Goal: Task Accomplishment & Management: Use online tool/utility

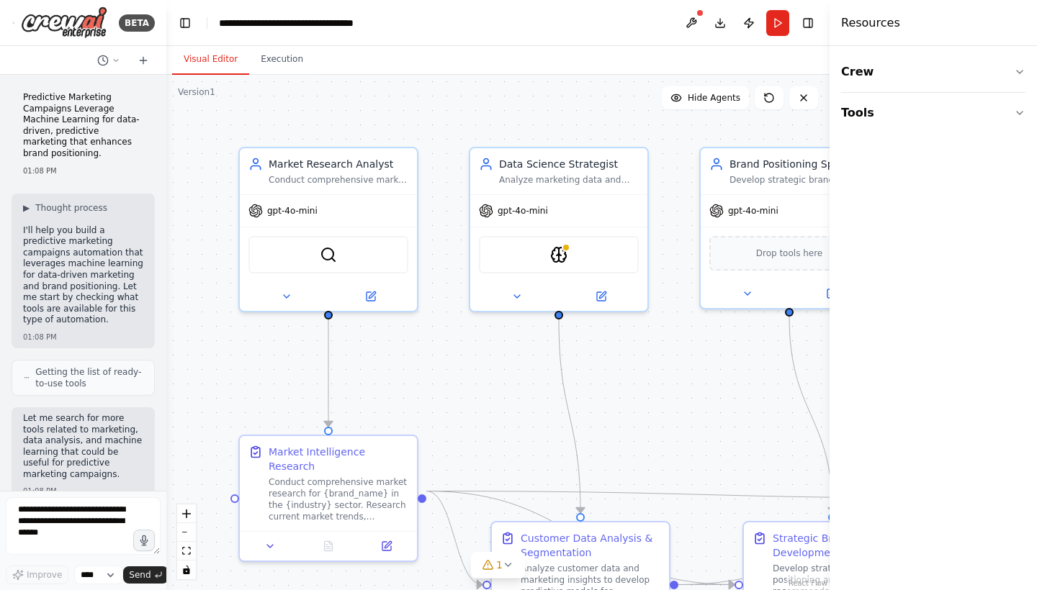
scroll to position [1336, 0]
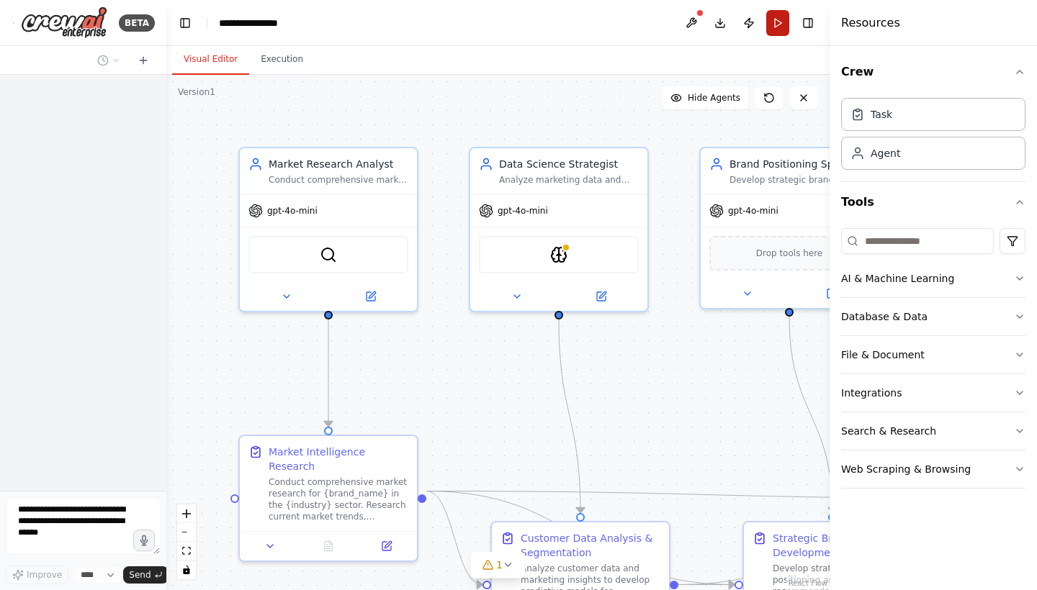
click at [775, 29] on button "Run" at bounding box center [777, 23] width 23 height 26
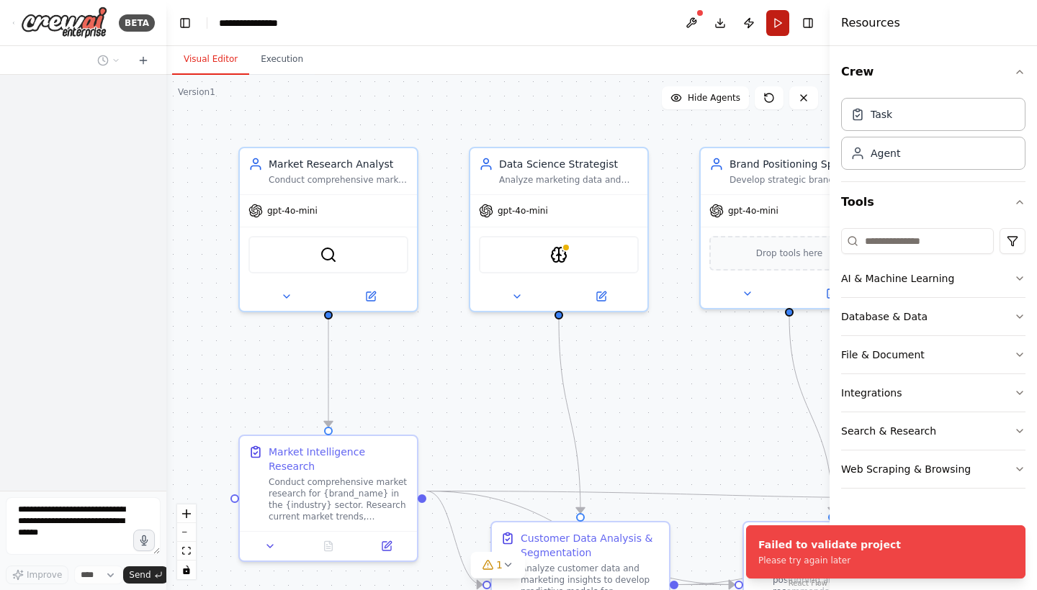
click at [775, 29] on button "Run" at bounding box center [777, 23] width 23 height 26
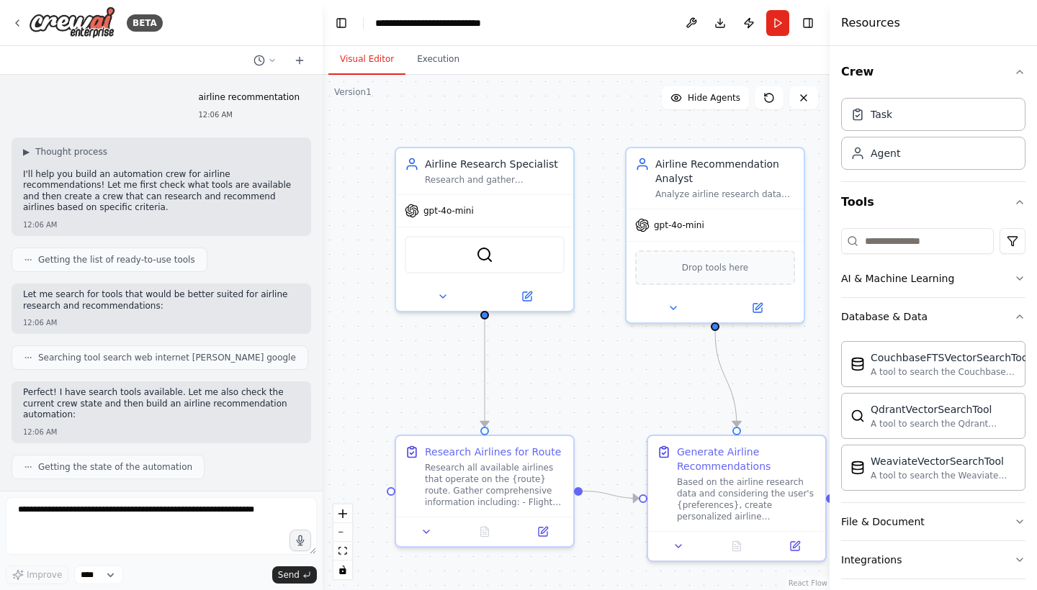
scroll to position [962, 0]
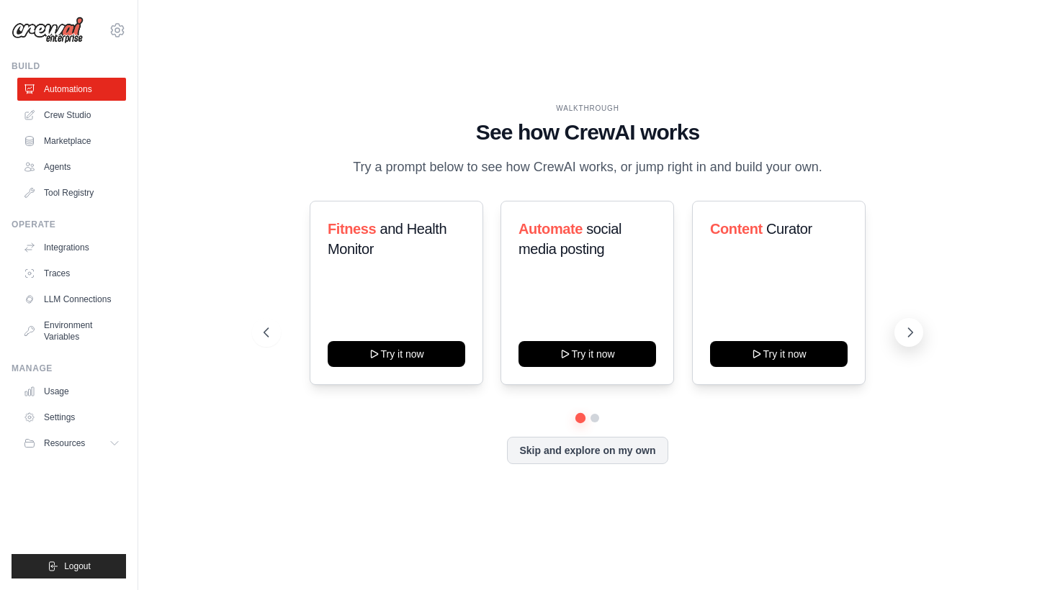
click at [910, 331] on icon at bounding box center [910, 332] width 4 height 9
click at [612, 454] on button "Skip and explore on my own" at bounding box center [587, 449] width 161 height 27
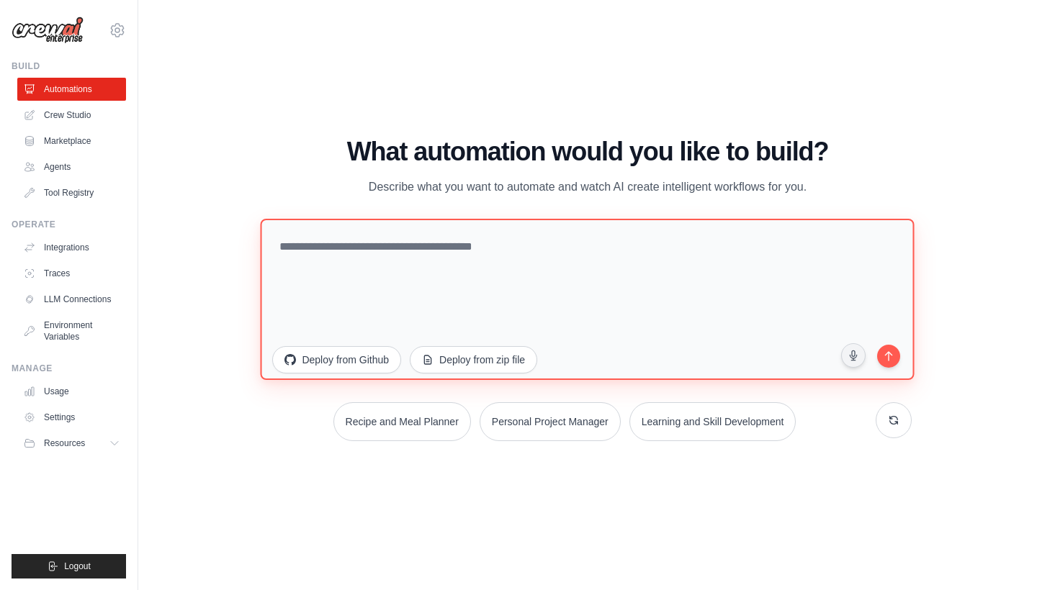
click at [457, 278] on textarea at bounding box center [588, 299] width 654 height 161
paste textarea "**********"
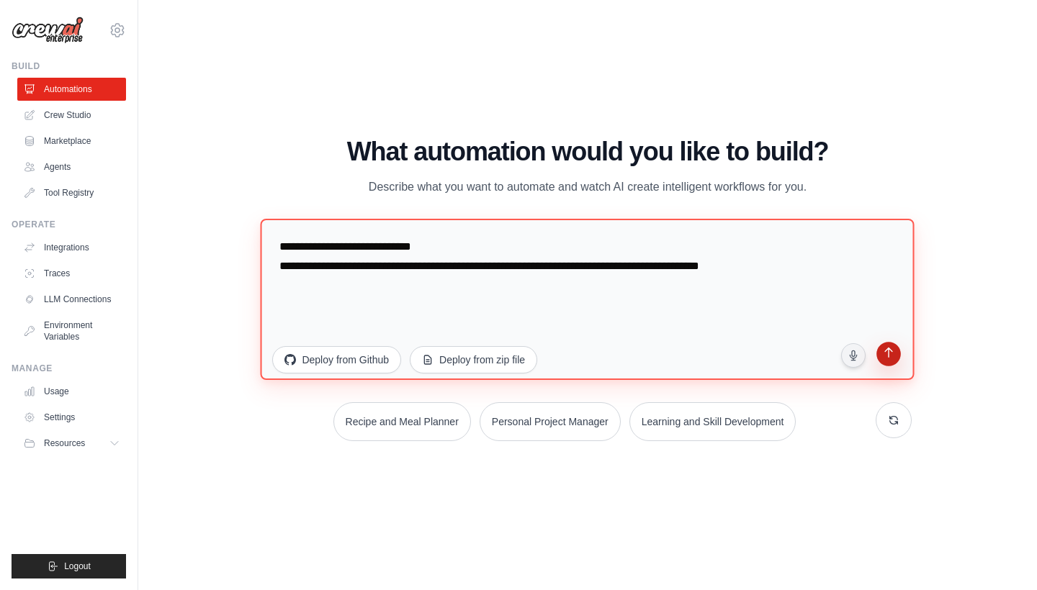
type textarea "**********"
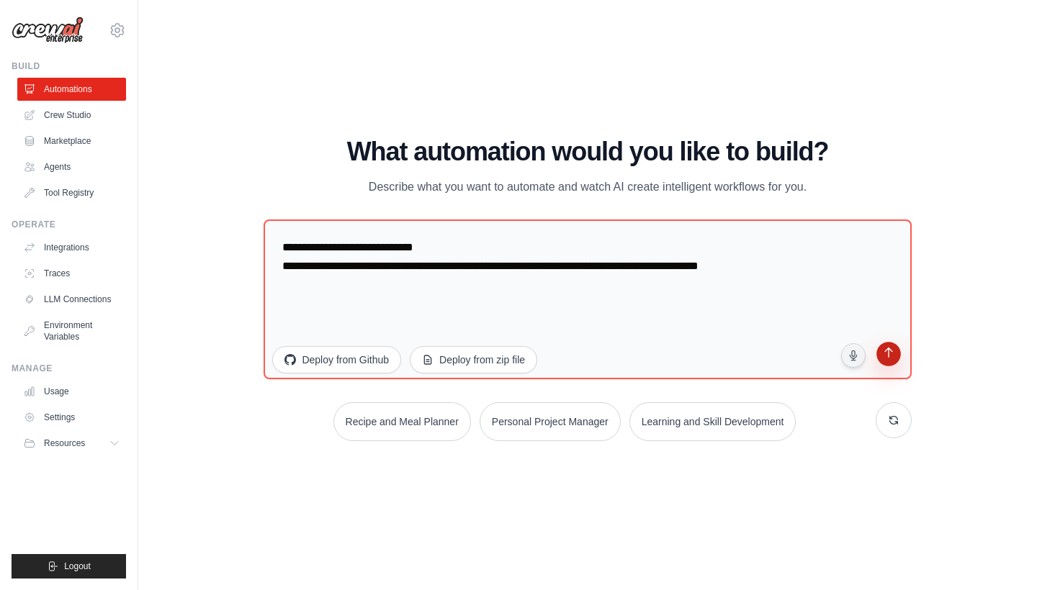
click at [892, 359] on icon "submit" at bounding box center [888, 355] width 14 height 14
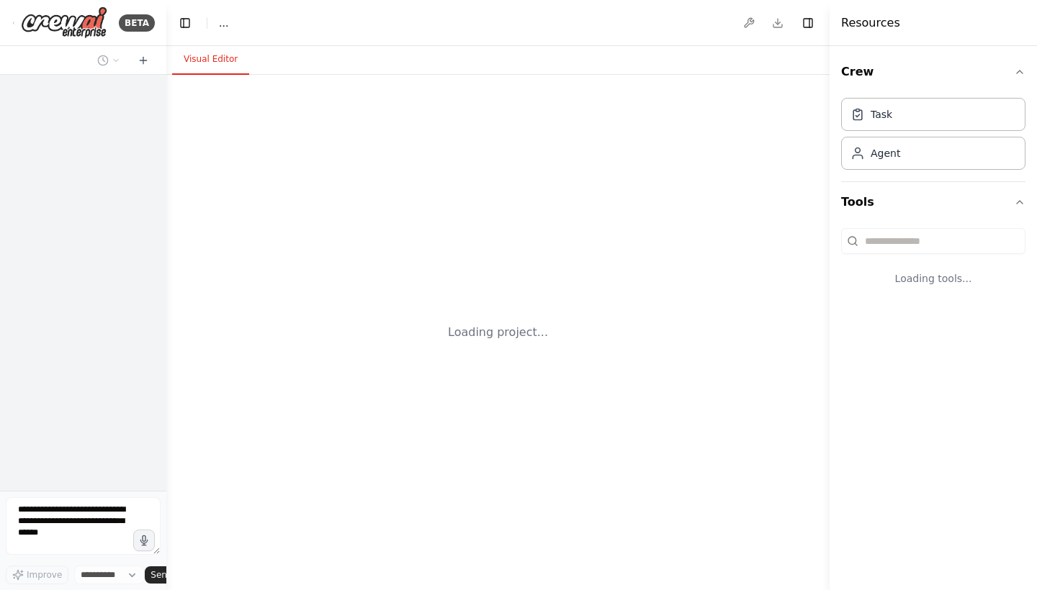
select select "****"
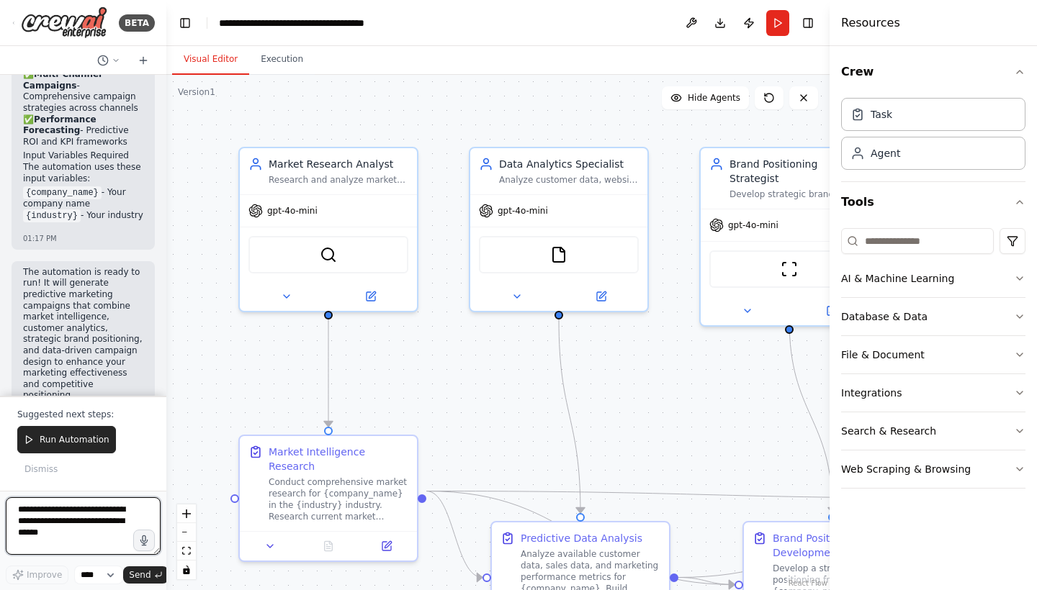
scroll to position [2374, 0]
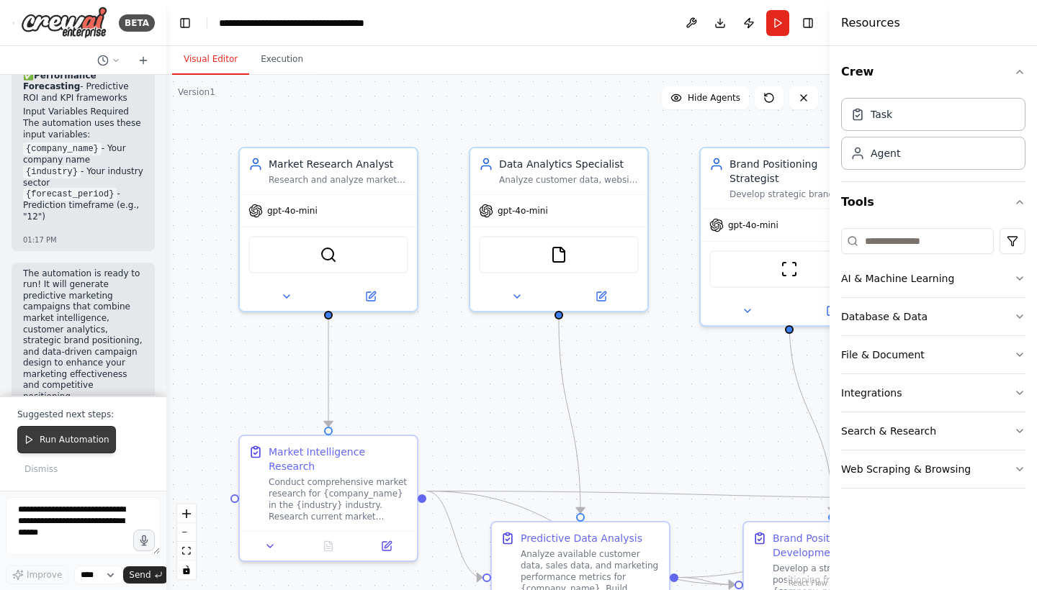
click at [81, 435] on span "Run Automation" at bounding box center [75, 440] width 70 height 12
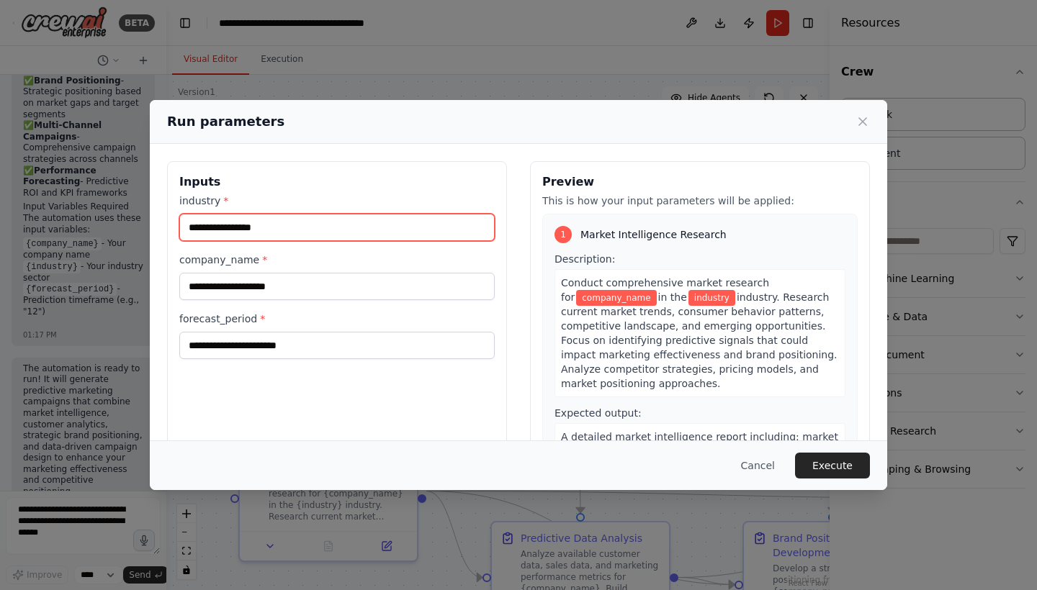
click at [265, 227] on input "industry *" at bounding box center [336, 227] width 315 height 27
type input "**********"
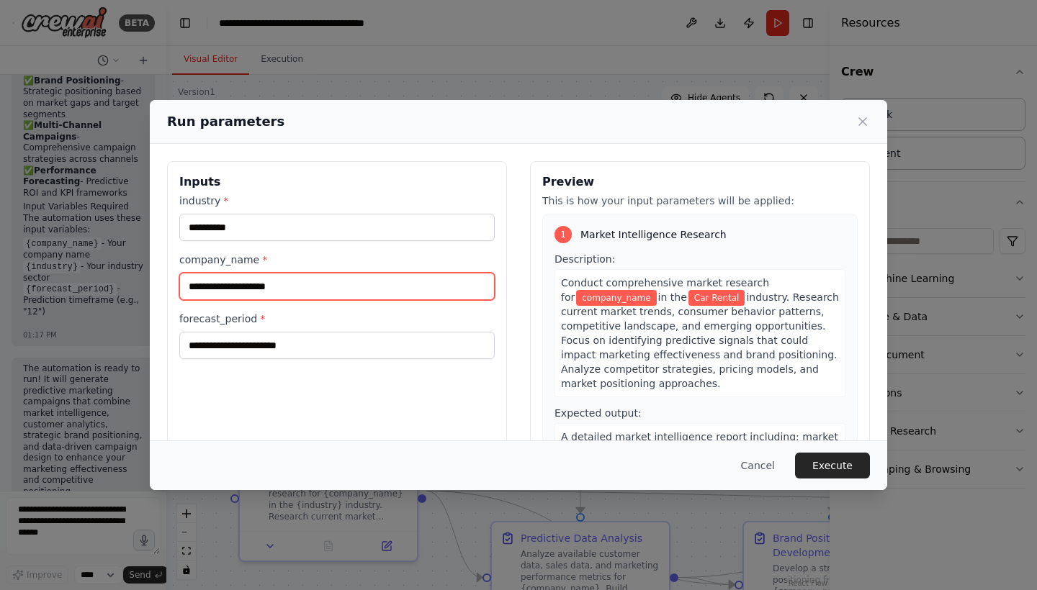
click at [296, 286] on input "company_name *" at bounding box center [336, 286] width 315 height 27
type input "****"
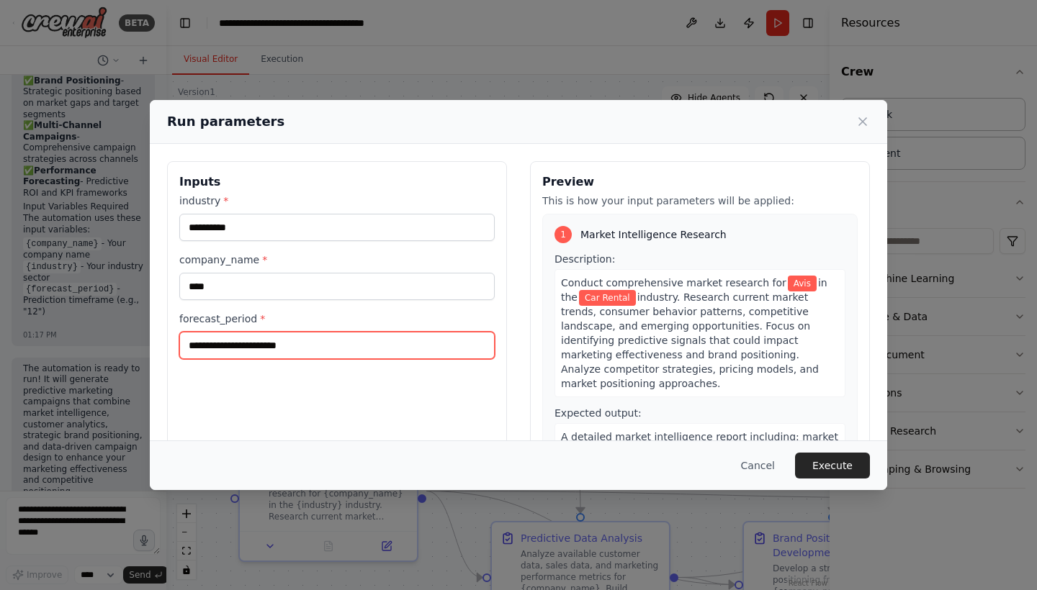
click at [260, 345] on input "forecast_period *" at bounding box center [336, 345] width 315 height 27
click at [361, 342] on input "forecast_period *" at bounding box center [336, 345] width 315 height 27
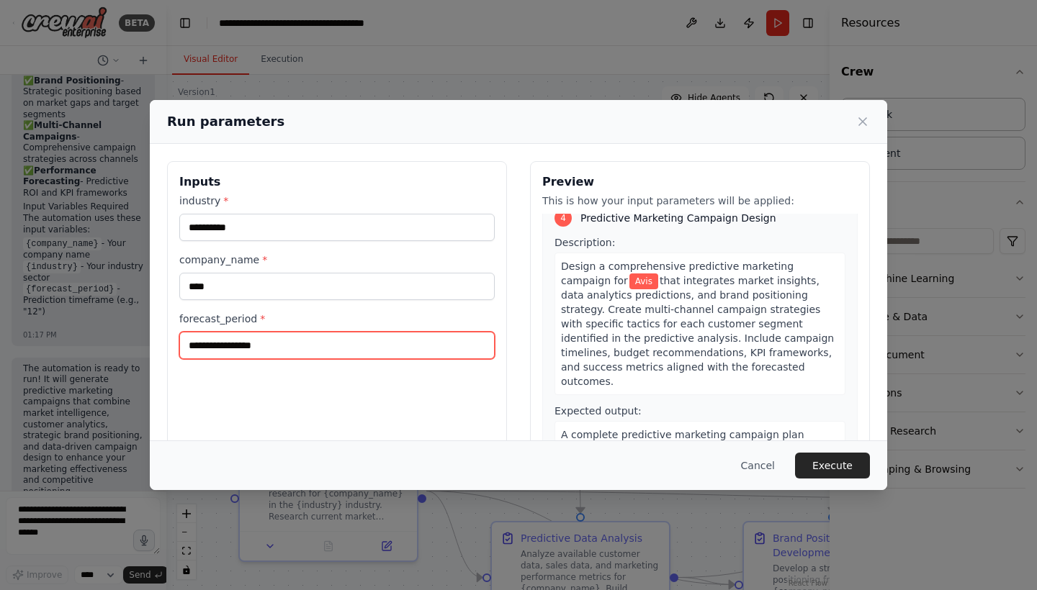
scroll to position [1014, 0]
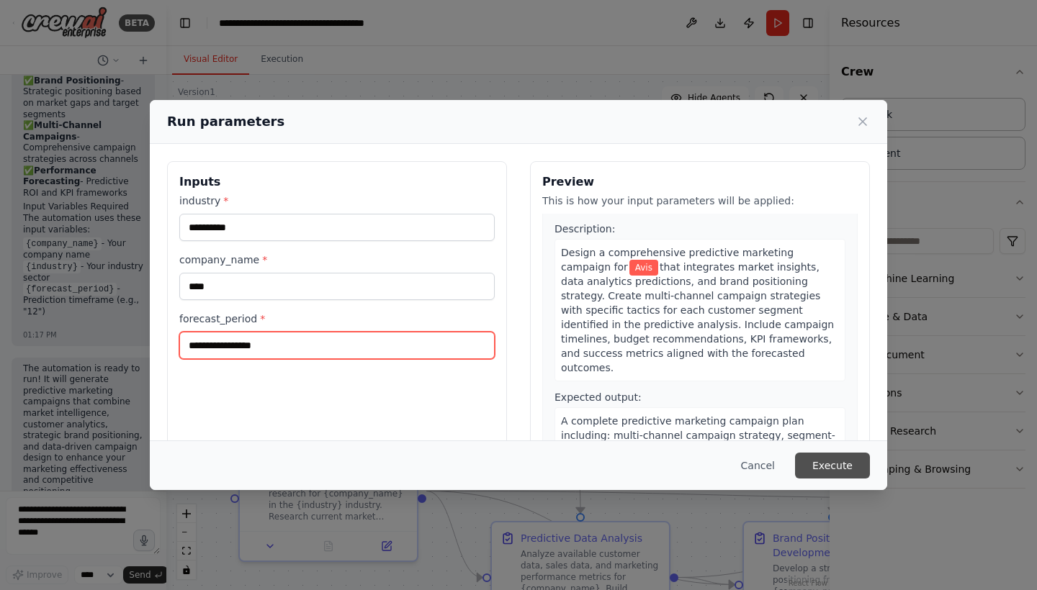
type input "**********"
click at [842, 462] on button "Execute" at bounding box center [832, 466] width 75 height 26
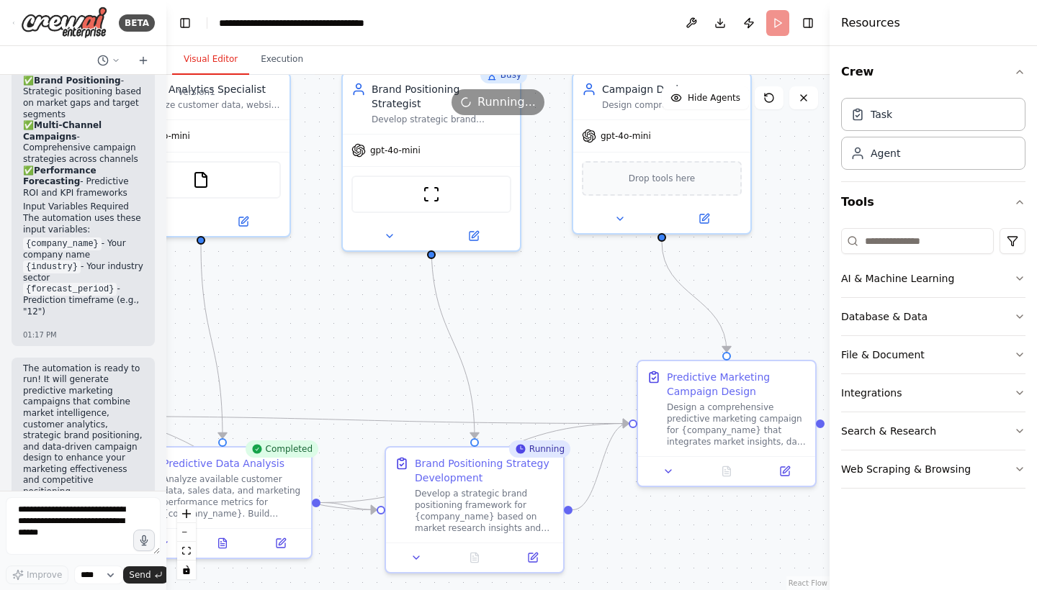
drag, startPoint x: 674, startPoint y: 435, endPoint x: 316, endPoint y: 360, distance: 365.6
click at [316, 360] on div ".deletable-edge-delete-btn { width: 20px; height: 20px; border: 0px solid #ffff…" at bounding box center [497, 333] width 663 height 516
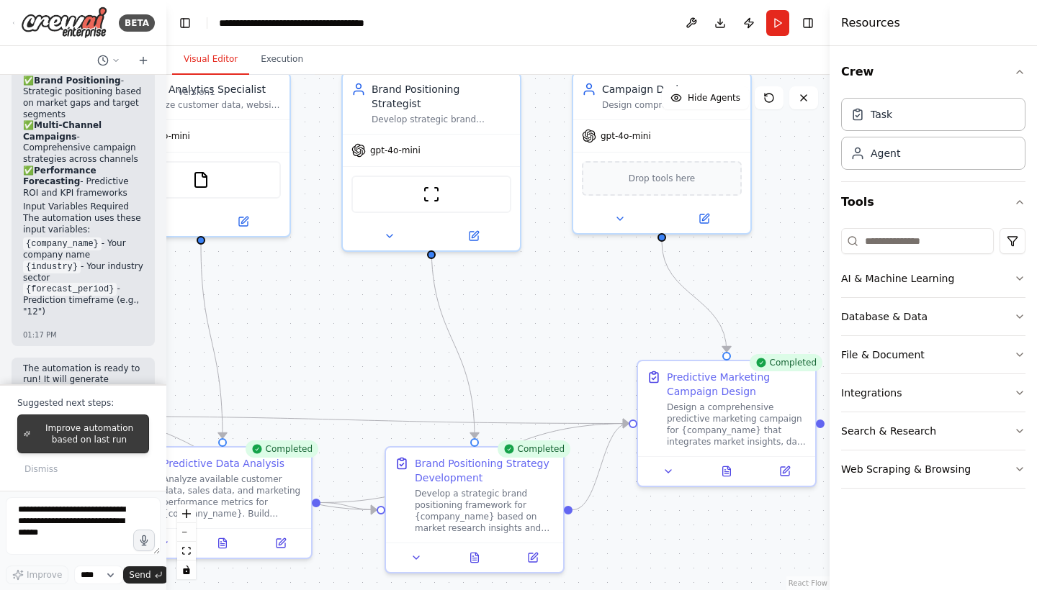
click at [63, 440] on span "Improve automation based on last run" at bounding box center [89, 434] width 107 height 23
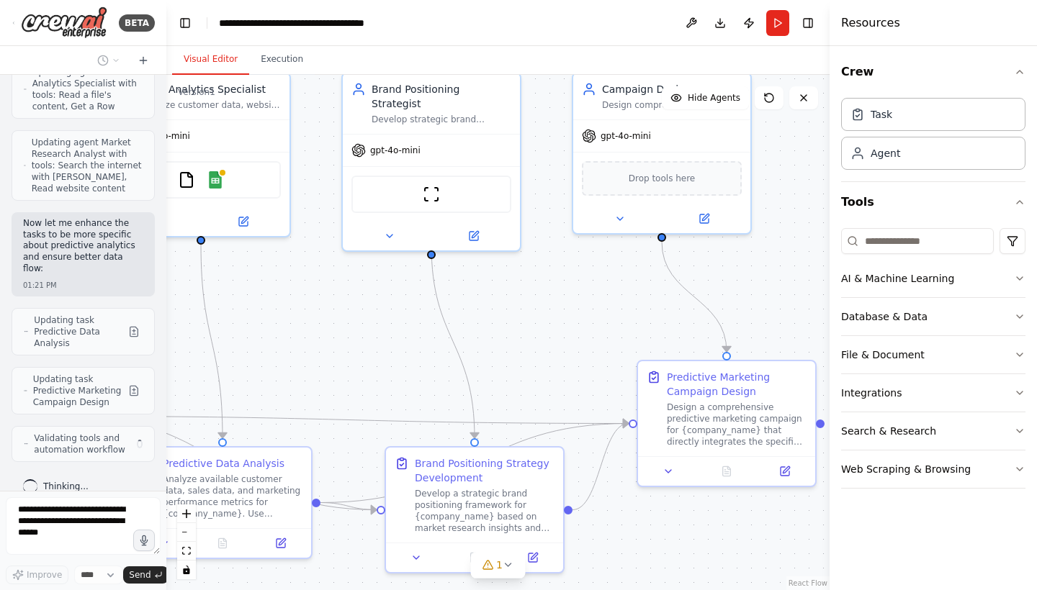
scroll to position [3544, 0]
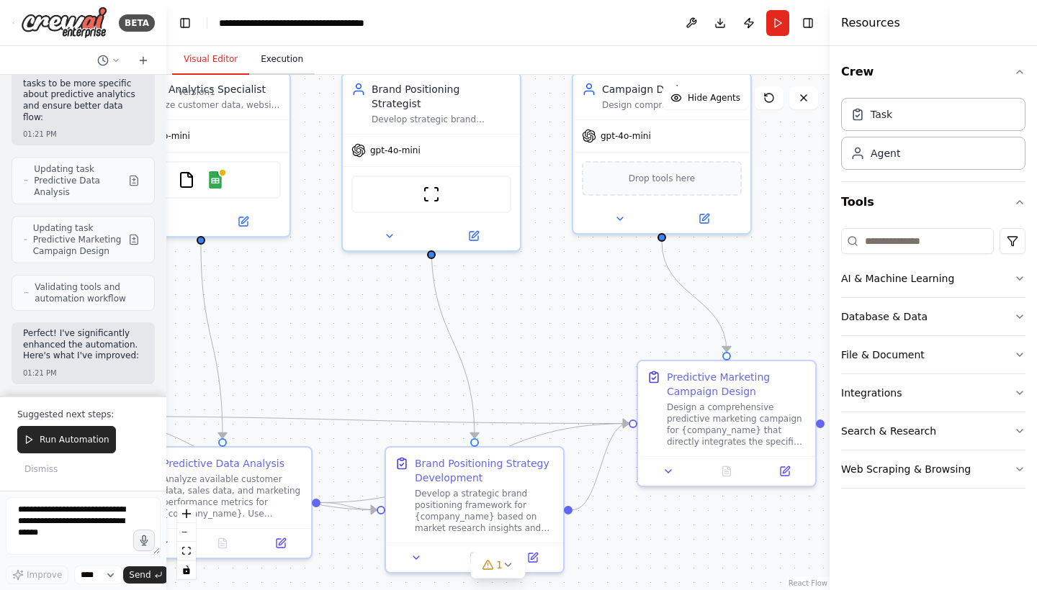
click at [276, 56] on button "Execution" at bounding box center [282, 60] width 66 height 30
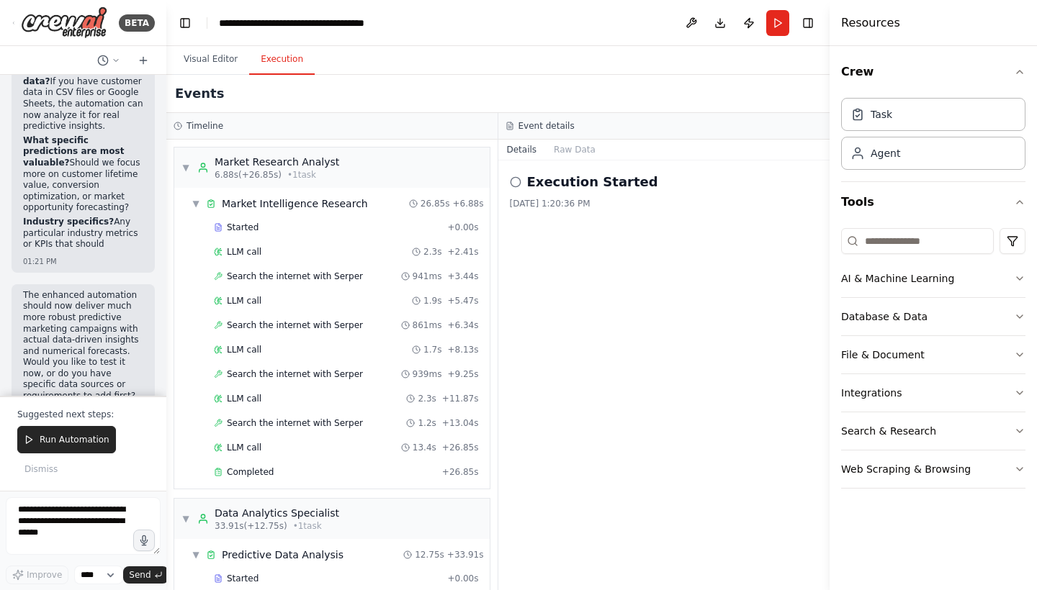
scroll to position [4730, 0]
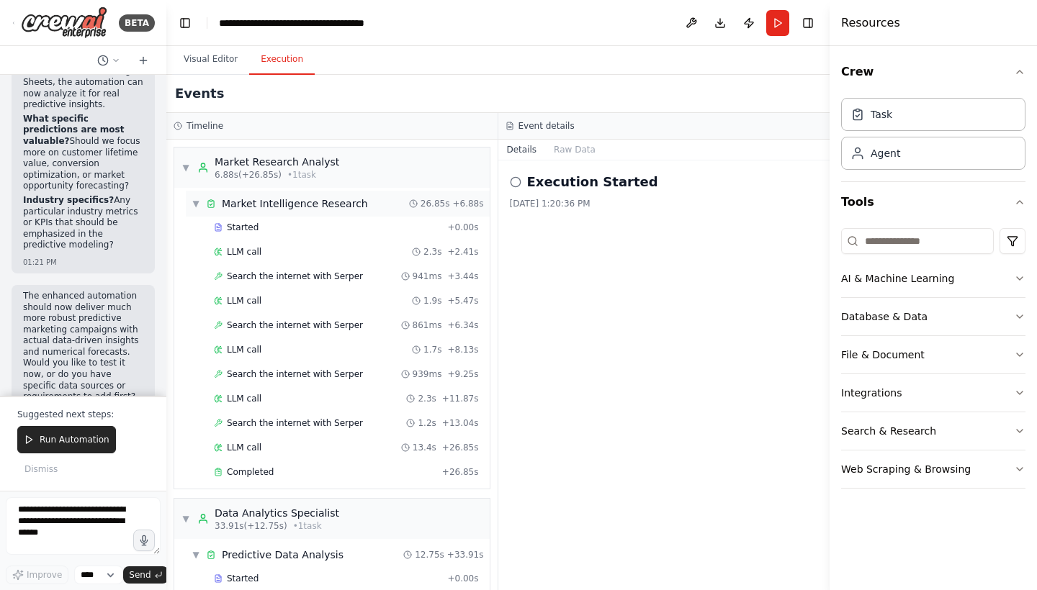
click at [192, 207] on span "▼" at bounding box center [196, 204] width 9 height 12
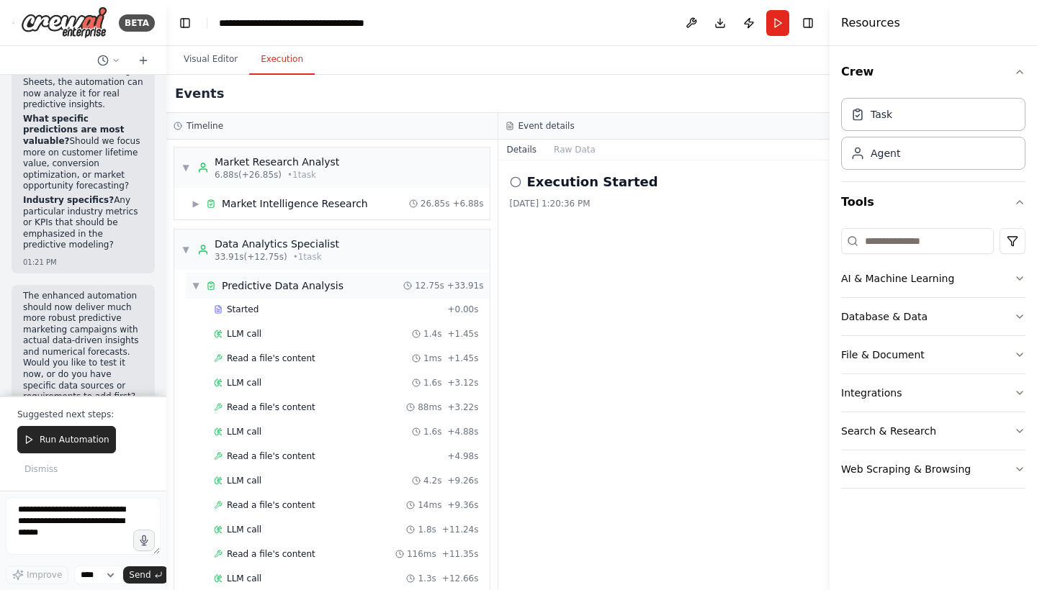
click at [194, 287] on span "▼" at bounding box center [196, 286] width 9 height 12
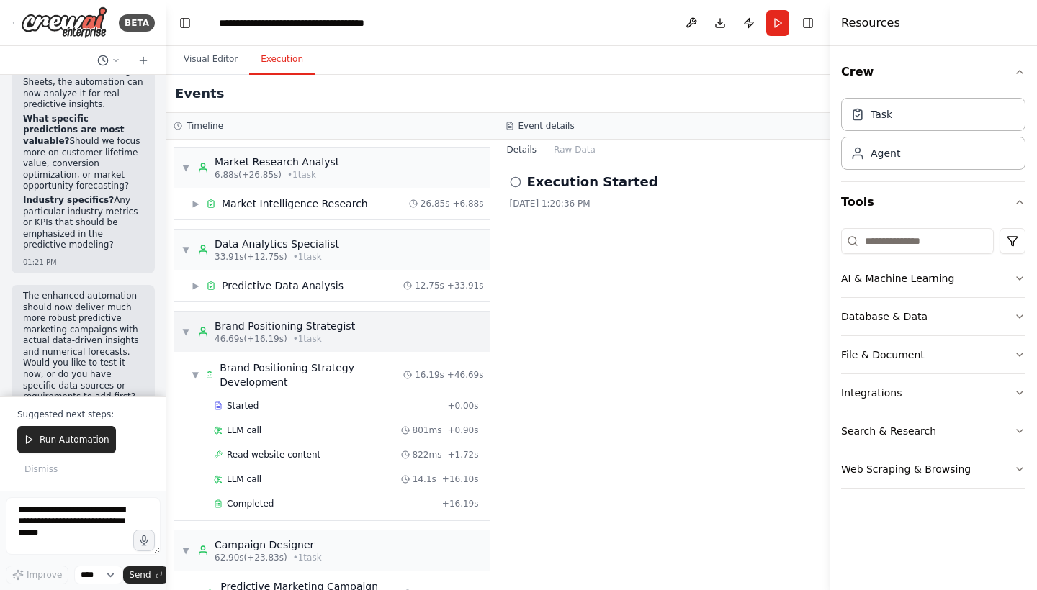
click at [189, 333] on span "▼" at bounding box center [185, 332] width 9 height 12
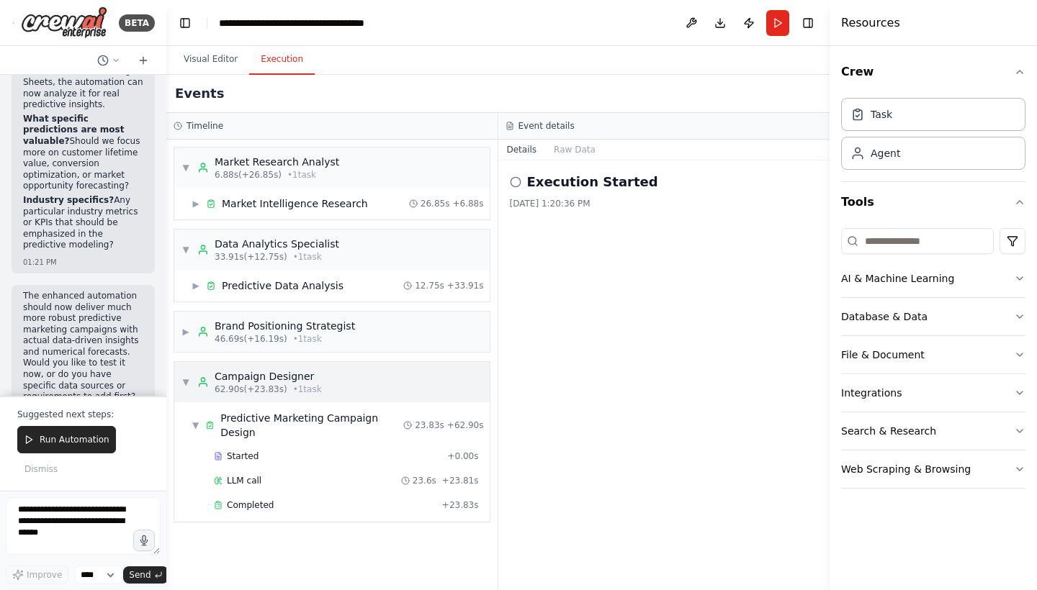
click at [189, 383] on span "▼" at bounding box center [185, 383] width 9 height 12
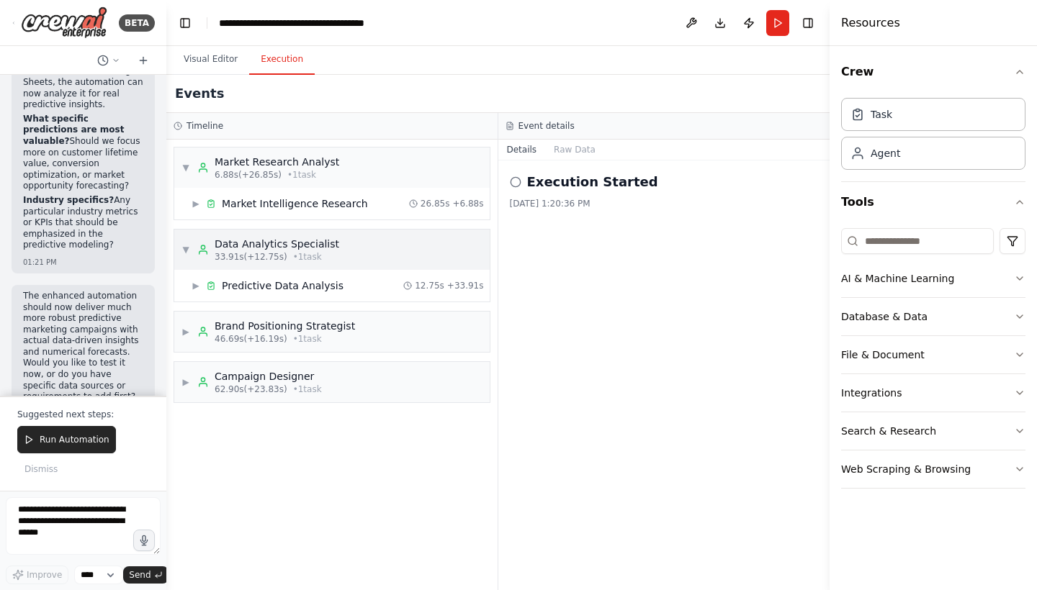
click at [185, 246] on span "▼" at bounding box center [185, 250] width 9 height 12
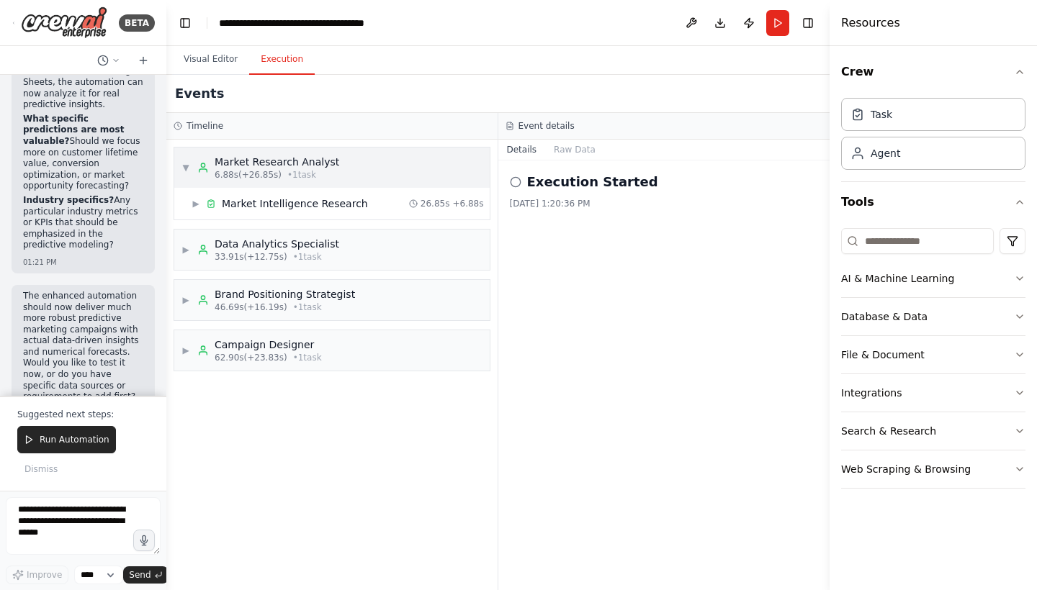
click at [190, 167] on div "▼ Market Research Analyst 6.88s (+26.85s) • 1 task" at bounding box center [260, 168] width 158 height 26
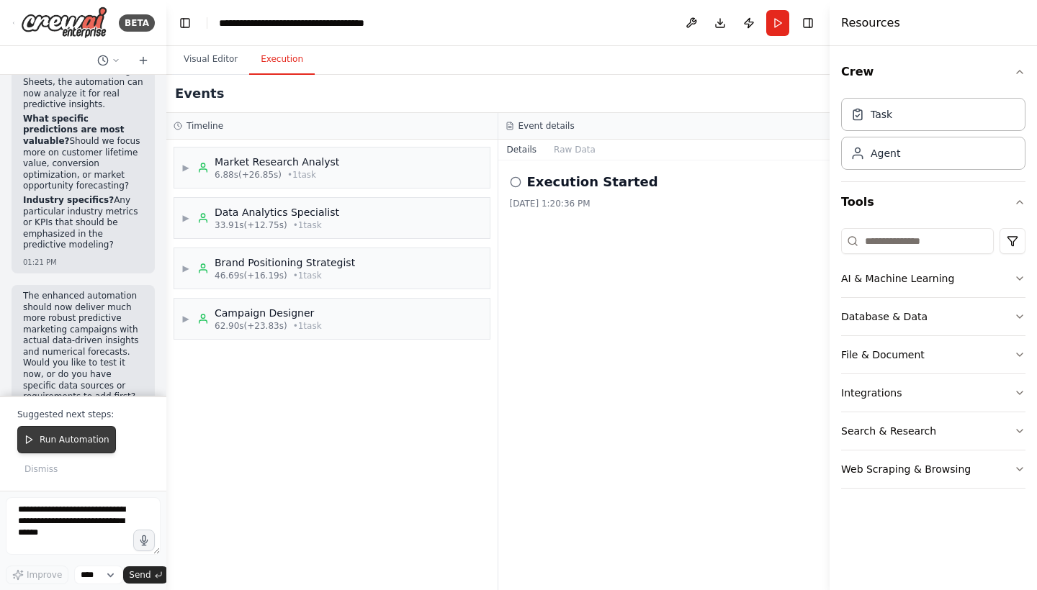
click at [70, 444] on span "Run Automation" at bounding box center [75, 440] width 70 height 12
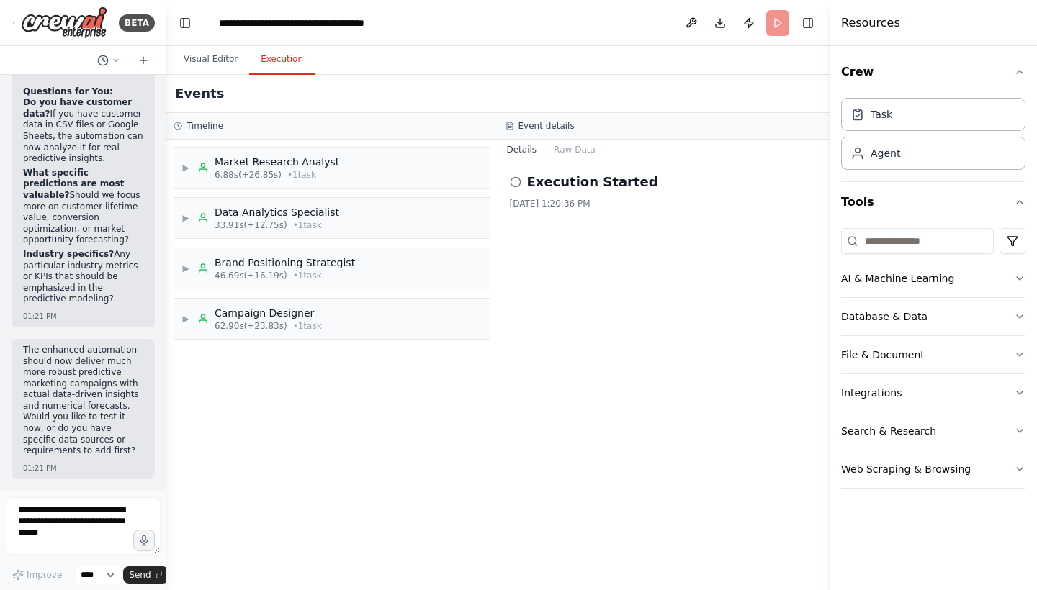
scroll to position [4635, 0]
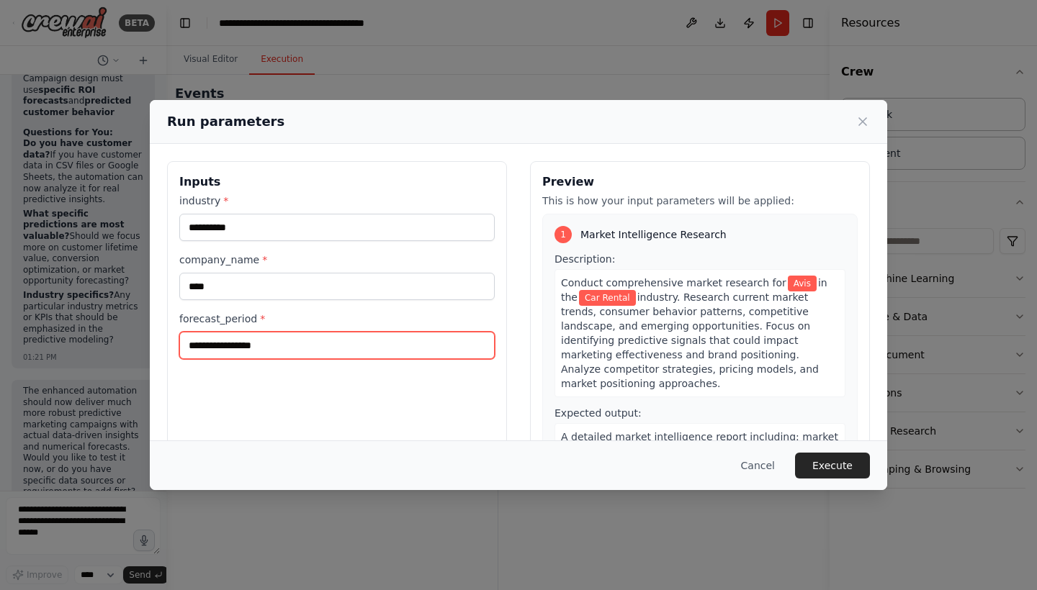
drag, startPoint x: 296, startPoint y: 349, endPoint x: 121, endPoint y: 352, distance: 175.0
click at [121, 352] on div "**********" at bounding box center [518, 295] width 1037 height 590
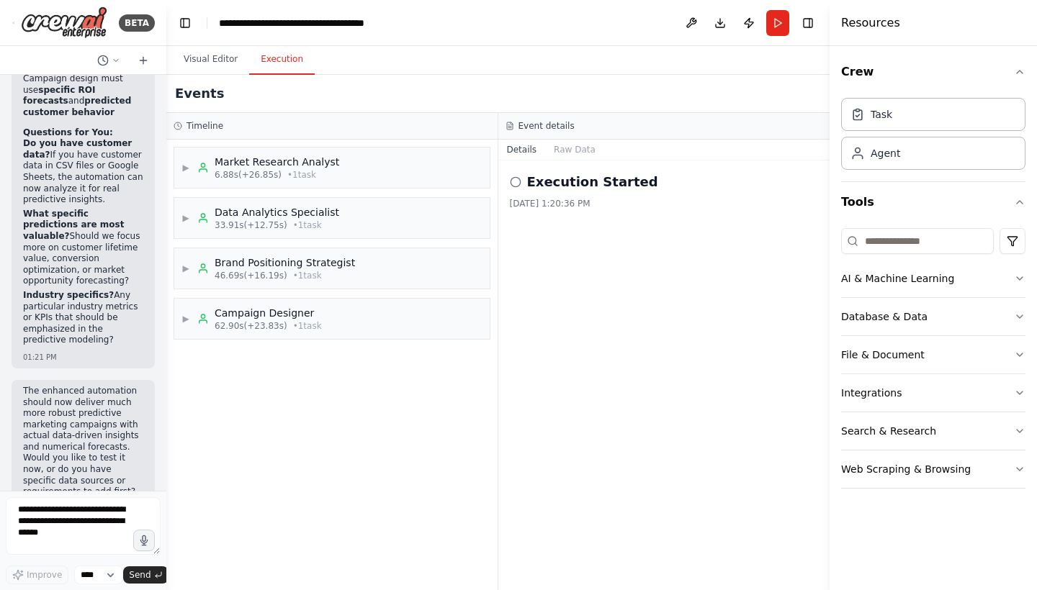
click at [152, 279] on div "Predictive Marketing Campaigns Leverage Machine Learning for data-driven, predi…" at bounding box center [83, 283] width 166 height 416
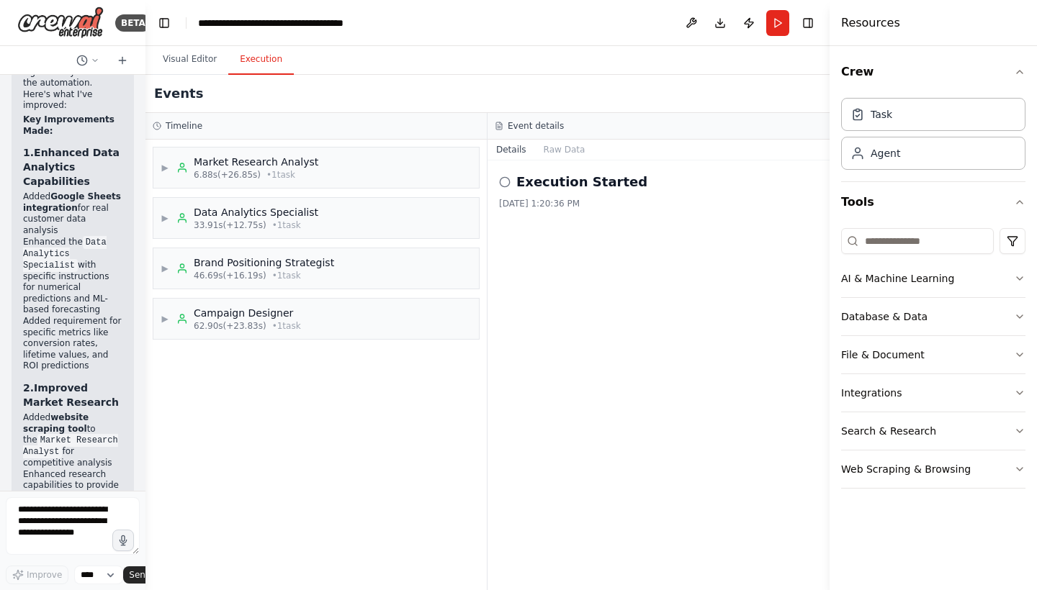
drag, startPoint x: 161, startPoint y: 473, endPoint x: 145, endPoint y: 421, distance: 54.2
click at [145, 421] on div "BETA Predictive Marketing Campaigns Leverage Machine Learning for data-driven, …" at bounding box center [518, 295] width 1037 height 590
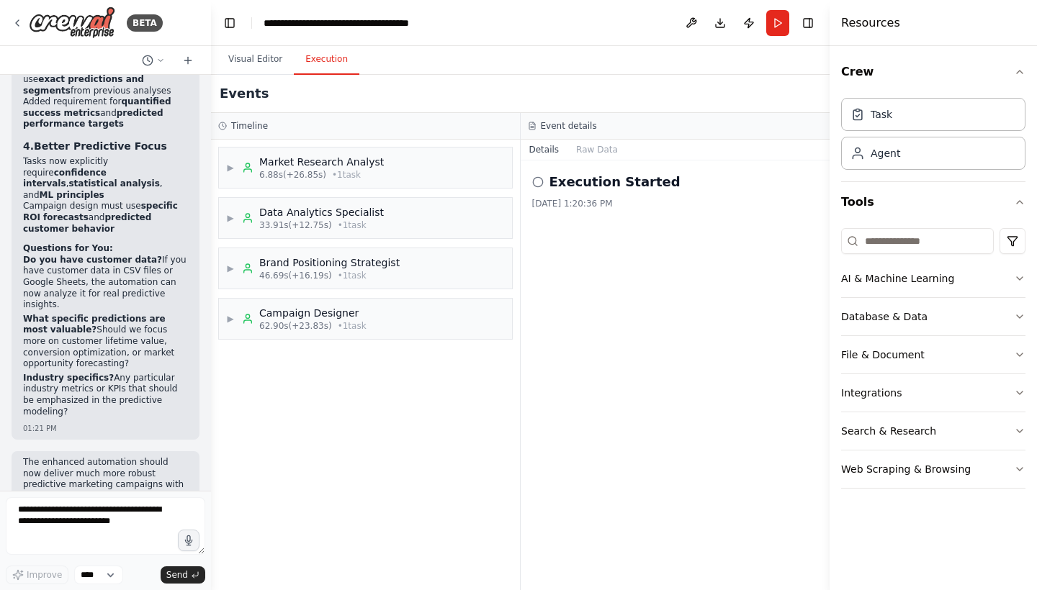
scroll to position [3528, 0]
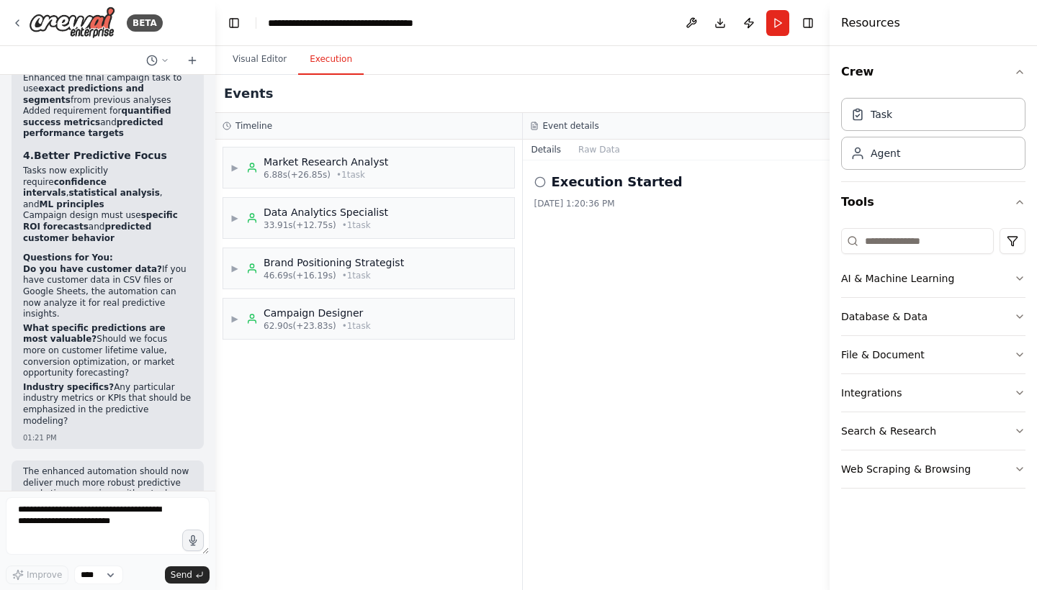
drag, startPoint x: 145, startPoint y: 343, endPoint x: 215, endPoint y: 349, distance: 70.9
click at [215, 349] on div "BETA Predictive Marketing Campaigns Leverage Machine Learning for data-driven, …" at bounding box center [518, 295] width 1037 height 590
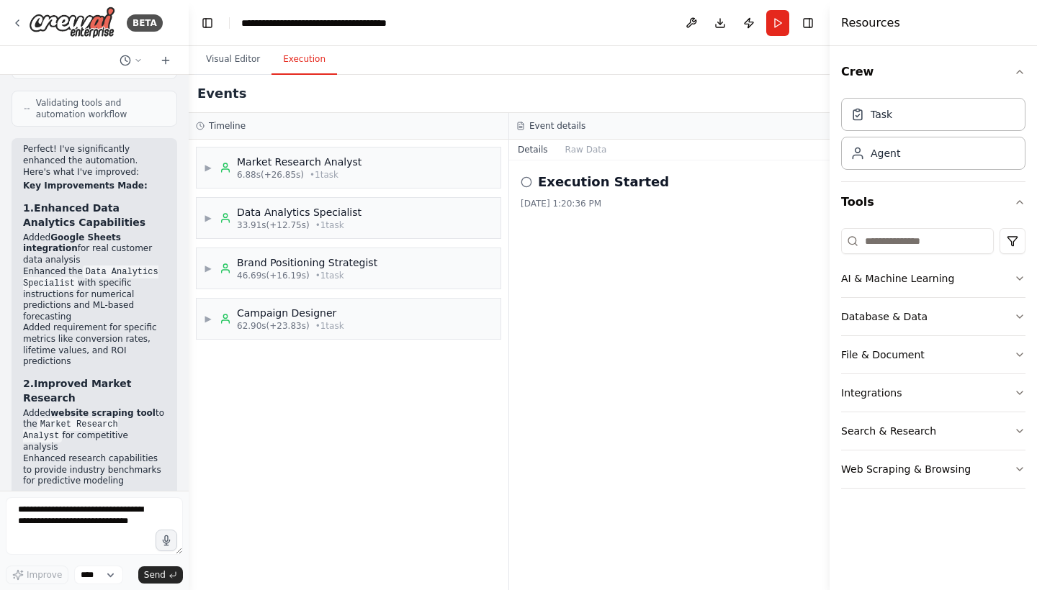
drag, startPoint x: 213, startPoint y: 462, endPoint x: 189, endPoint y: 431, distance: 40.0
click at [189, 431] on div "BETA Predictive Marketing Campaigns Leverage Machine Learning for data-driven, …" at bounding box center [518, 295] width 1037 height 590
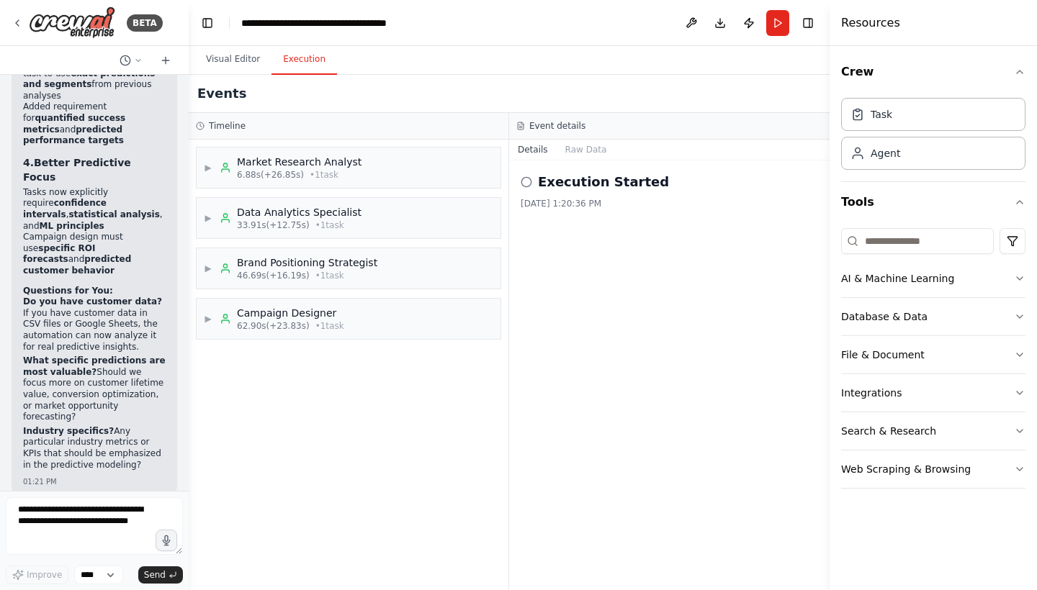
scroll to position [4083, 0]
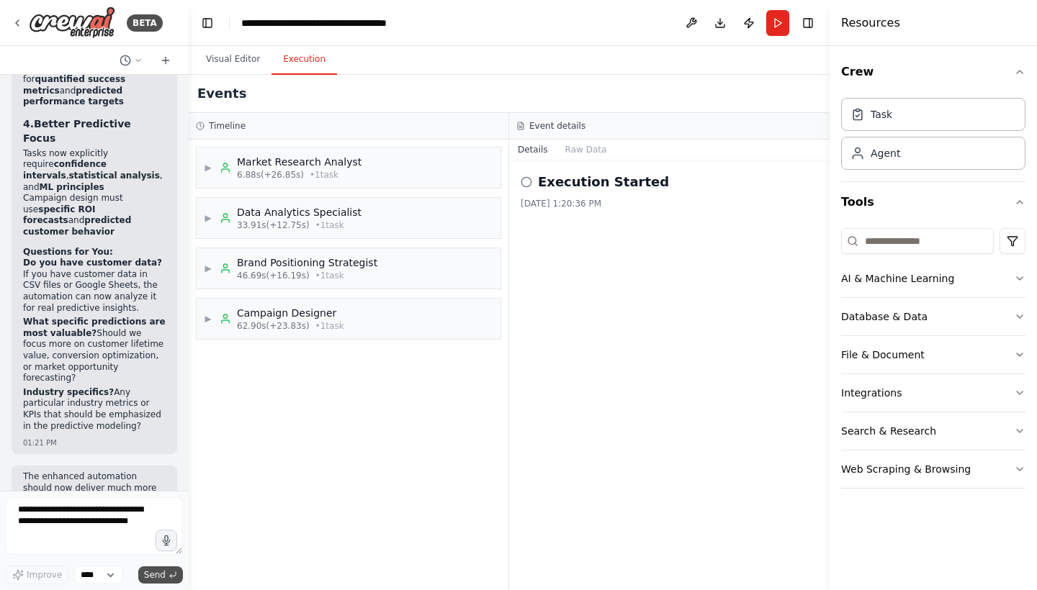
click at [165, 576] on span "Send" at bounding box center [155, 576] width 22 height 12
click at [779, 19] on button "Run" at bounding box center [777, 23] width 23 height 26
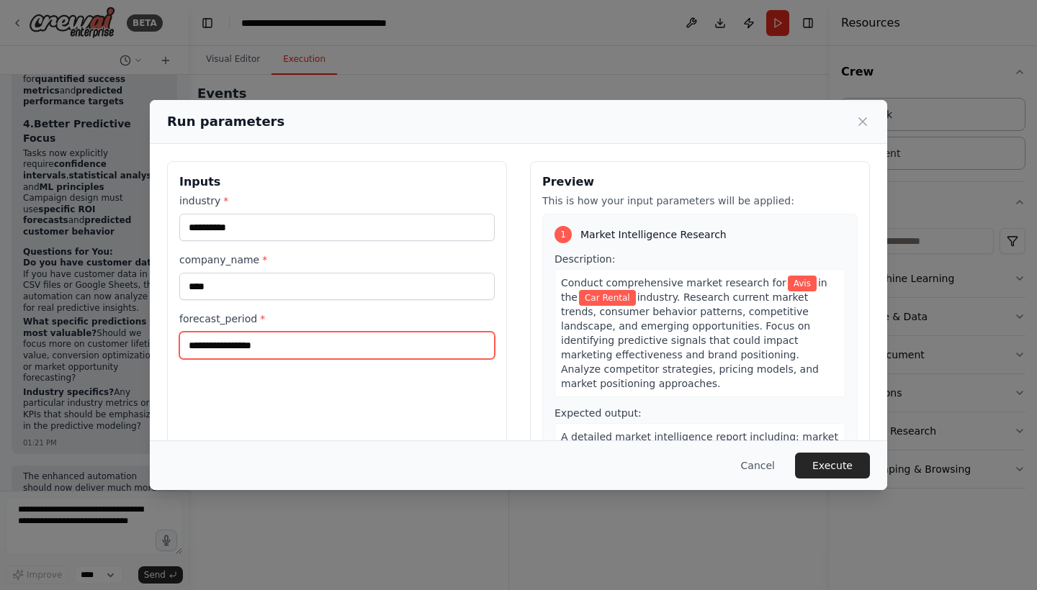
drag, startPoint x: 307, startPoint y: 351, endPoint x: 128, endPoint y: 338, distance: 179.0
click at [128, 338] on div "**********" at bounding box center [518, 295] width 1037 height 590
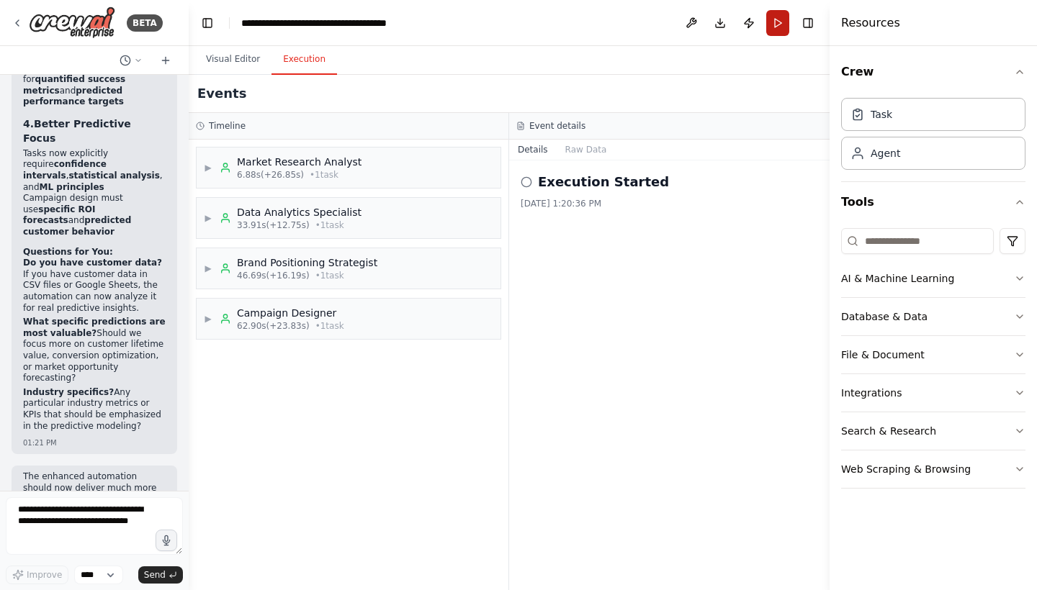
click at [775, 23] on button "Run" at bounding box center [777, 23] width 23 height 26
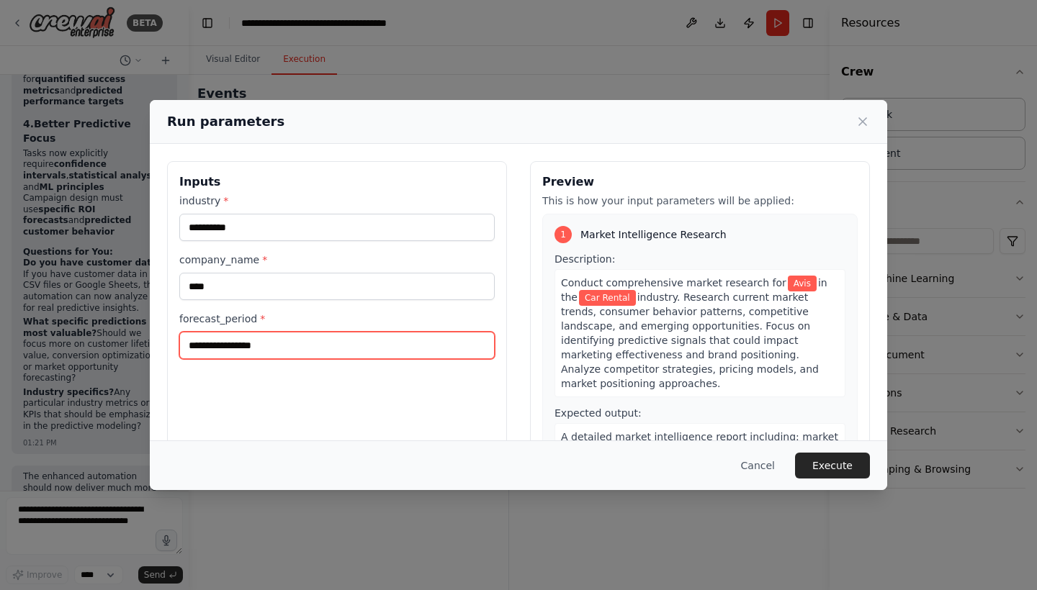
click at [328, 341] on input "**********" at bounding box center [336, 345] width 315 height 27
type input "*"
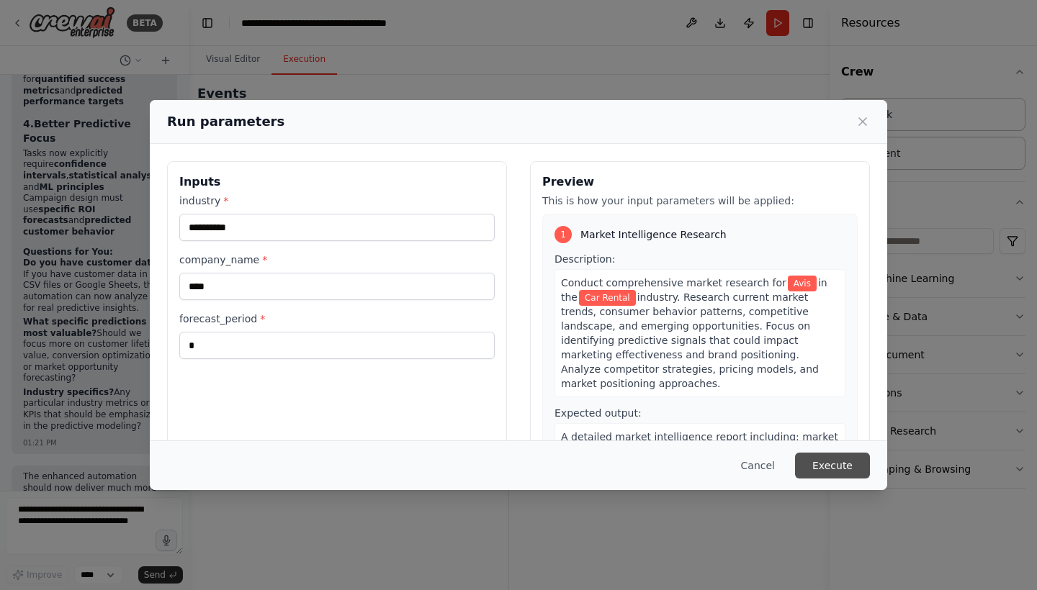
click at [840, 465] on button "Execute" at bounding box center [832, 466] width 75 height 26
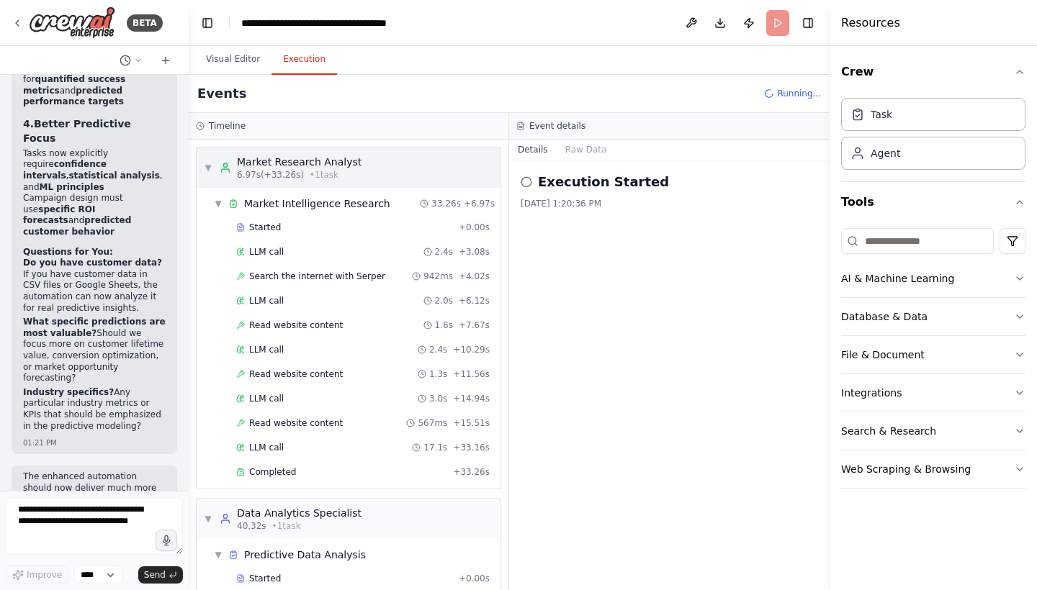
click at [205, 166] on span "▼" at bounding box center [208, 168] width 9 height 12
click at [217, 171] on div "▼ Market Research Analyst 6.97s (+33.26s) • 1 task" at bounding box center [283, 168] width 158 height 26
click at [208, 166] on span "▼" at bounding box center [208, 168] width 9 height 12
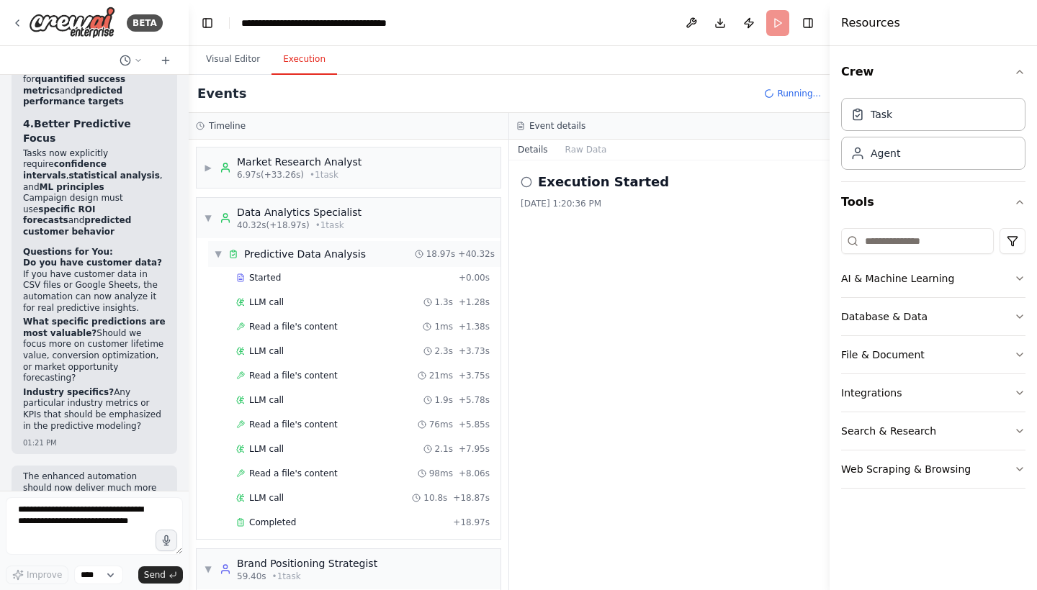
click at [220, 252] on span "▼" at bounding box center [218, 254] width 9 height 12
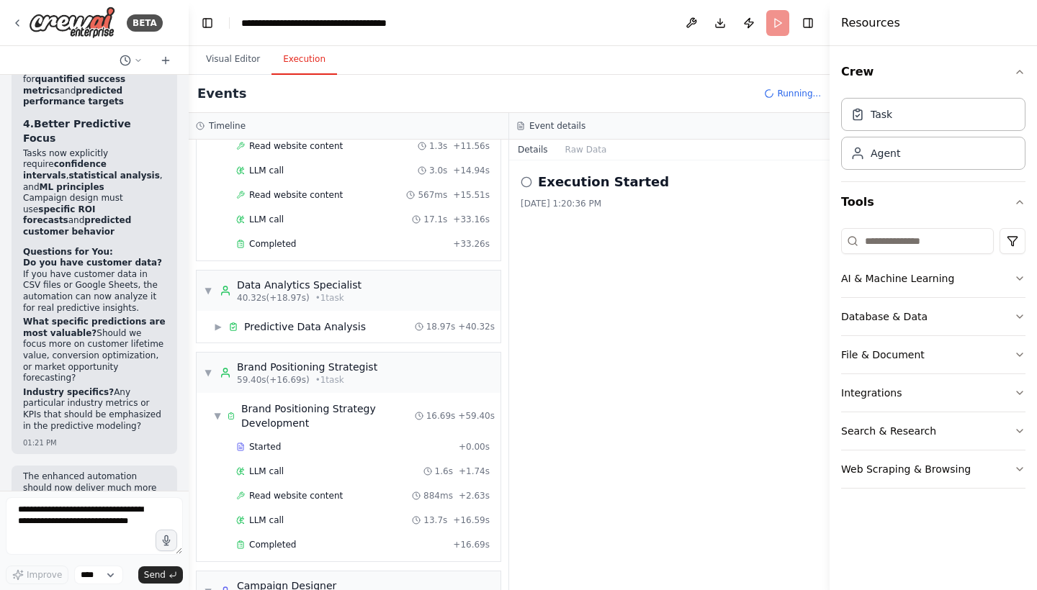
scroll to position [228, 0]
click at [488, 516] on div "Started + 0.00s LLM call 1.6s + 1.74s Read website content 884ms + 2.63s LLM ca…" at bounding box center [354, 498] width 292 height 122
click at [209, 377] on span "▼" at bounding box center [208, 374] width 9 height 12
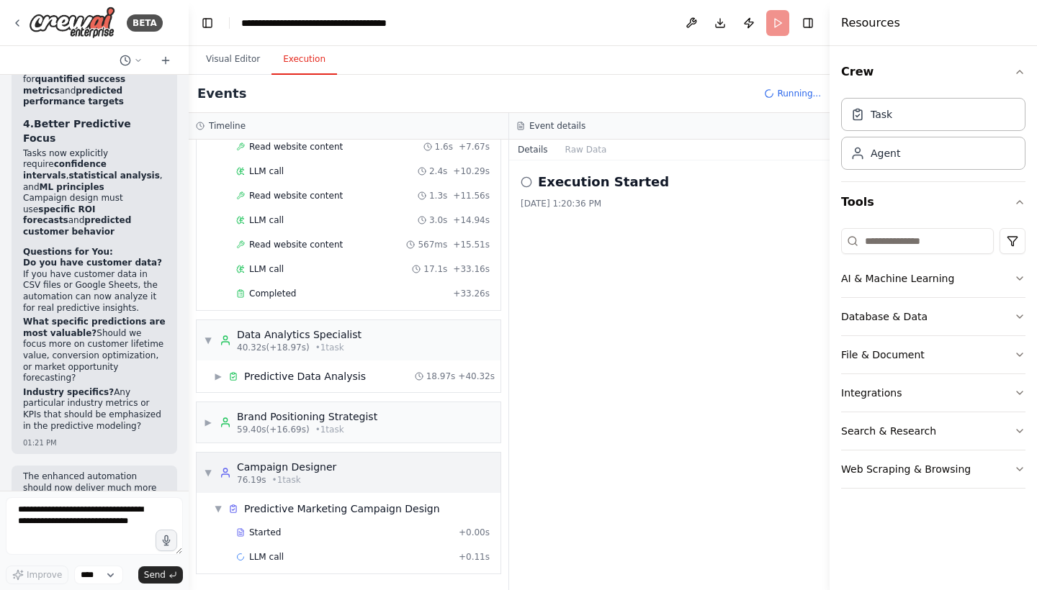
click at [202, 465] on div "▼ Campaign Designer 76.19s • 1 task" at bounding box center [349, 473] width 304 height 40
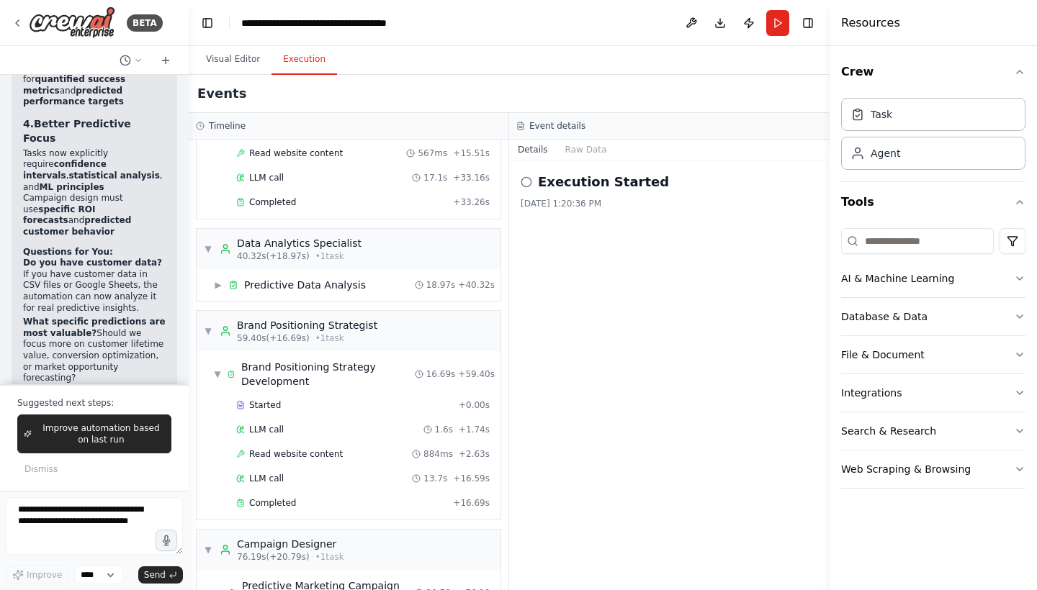
scroll to position [386, 0]
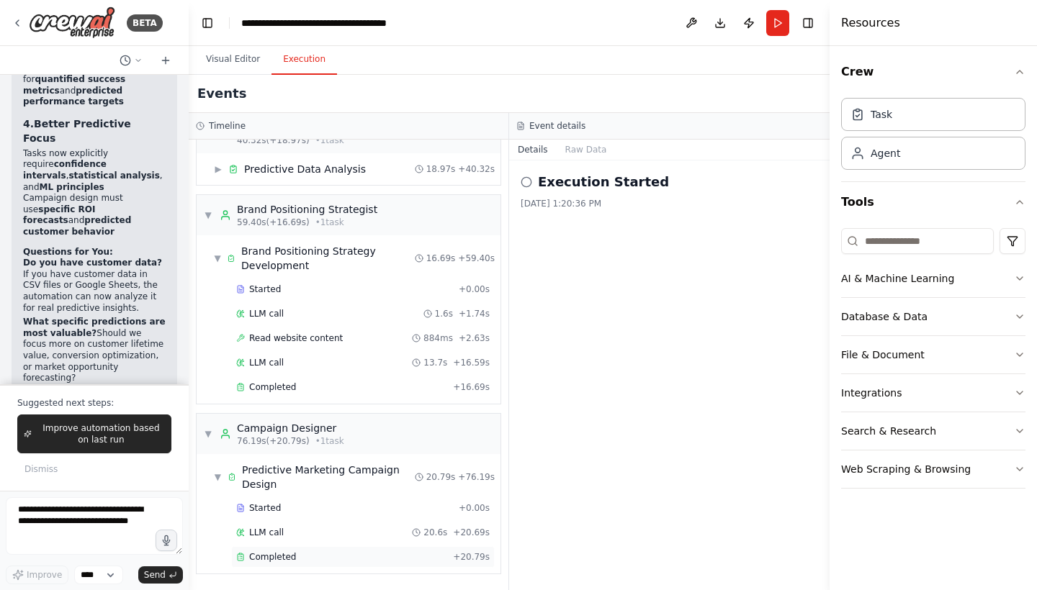
click at [298, 555] on div "Completed" at bounding box center [341, 558] width 211 height 12
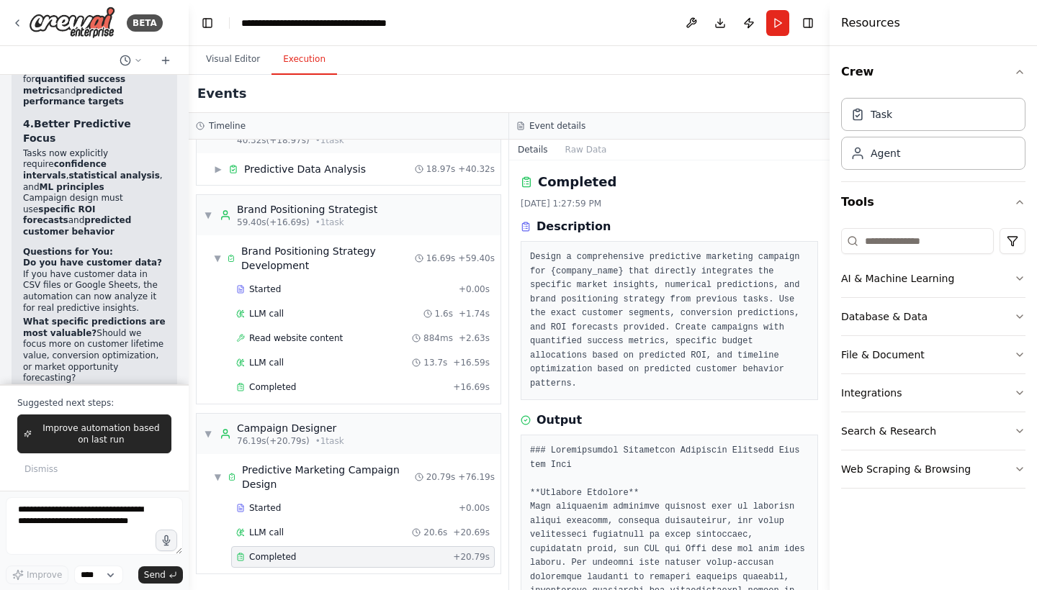
drag, startPoint x: 825, startPoint y: 210, endPoint x: 842, endPoint y: 234, distance: 29.4
click at [842, 234] on div "Resources Crew Task Agent Tools AI & Machine Learning Database & Data File & Do…" at bounding box center [933, 295] width 207 height 590
drag, startPoint x: 827, startPoint y: 234, endPoint x: 835, endPoint y: 249, distance: 17.1
click at [835, 249] on div "Resources Crew Task Agent Tools AI & Machine Learning Database & Data File & Do…" at bounding box center [933, 295] width 207 height 590
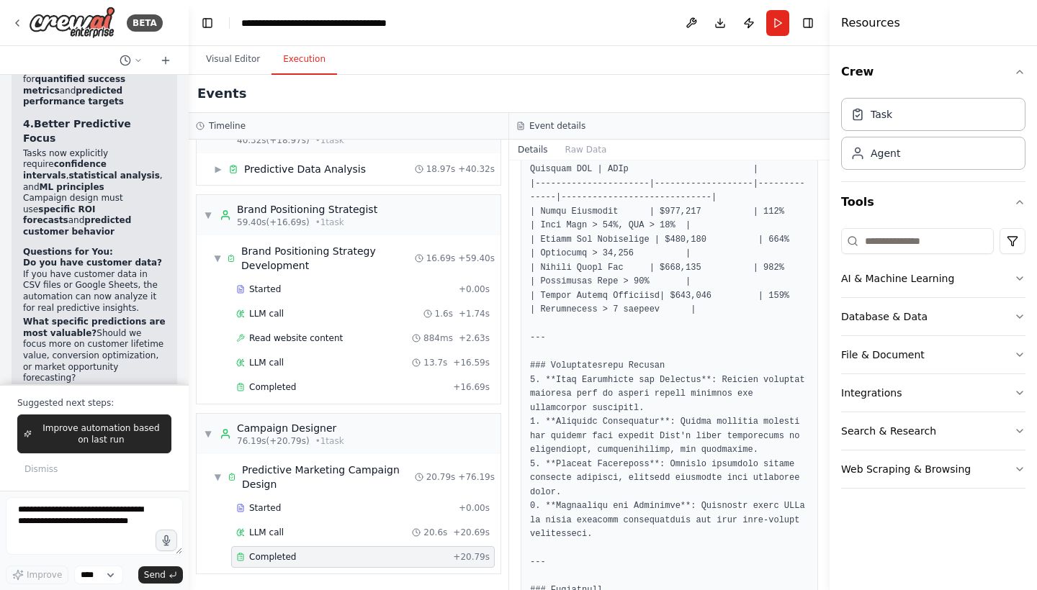
scroll to position [1721, 0]
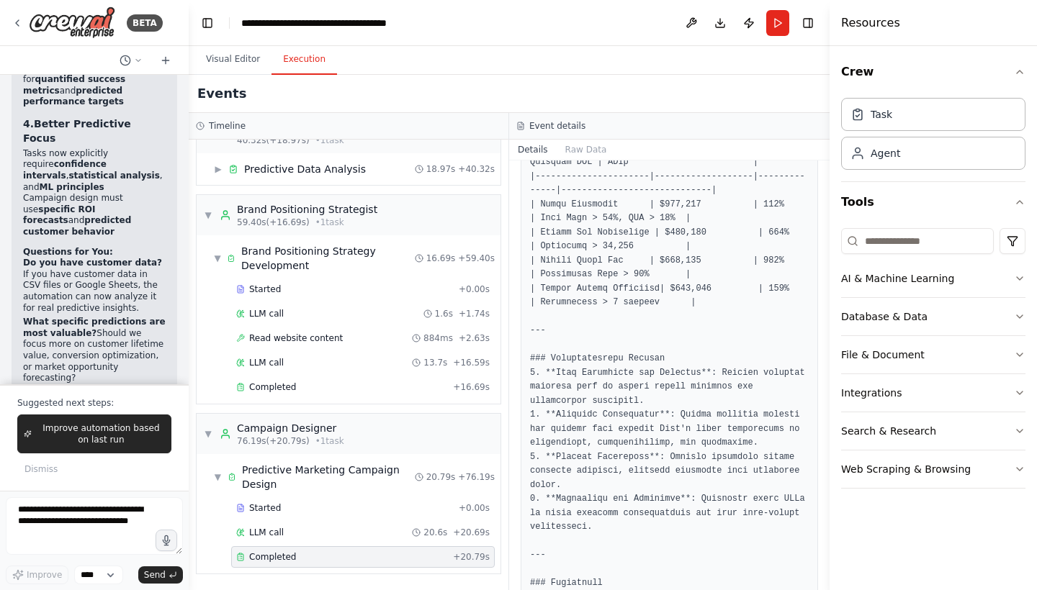
drag, startPoint x: 825, startPoint y: 536, endPoint x: 816, endPoint y: 573, distance: 37.9
click at [816, 573] on div "BETA Predictive Marketing Campaigns Leverage Machine Learning for data-driven, …" at bounding box center [518, 295] width 1037 height 590
drag, startPoint x: 826, startPoint y: 547, endPoint x: 822, endPoint y: 580, distance: 32.6
click at [822, 580] on div "BETA Predictive Marketing Campaigns Leverage Machine Learning for data-driven, …" at bounding box center [518, 295] width 1037 height 590
drag, startPoint x: 825, startPoint y: 541, endPoint x: 820, endPoint y: 590, distance: 49.2
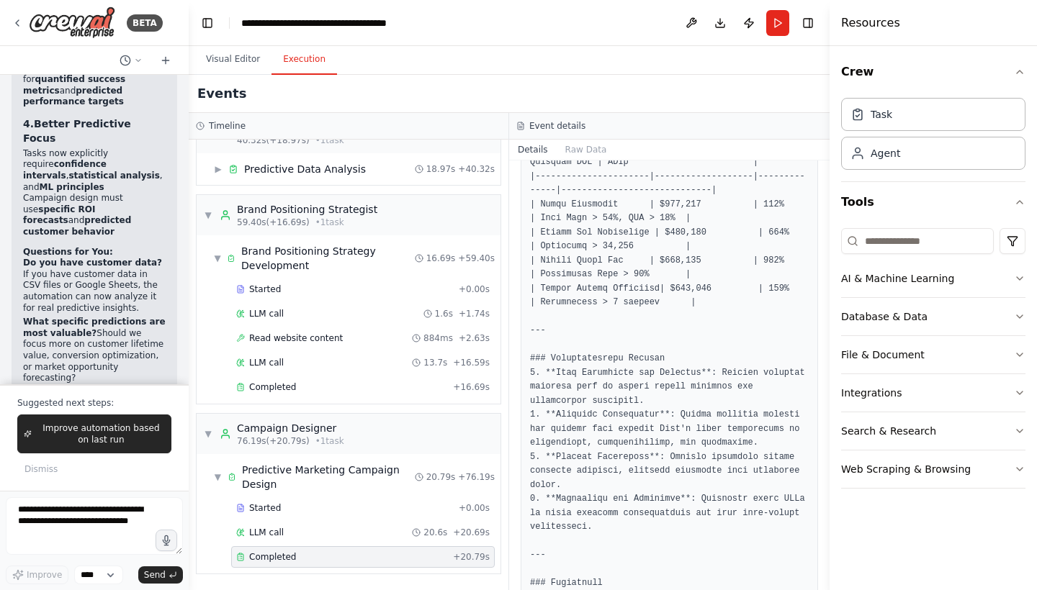
click at [820, 590] on div "BETA Predictive Marketing Campaigns Leverage Machine Learning for data-driven, …" at bounding box center [518, 295] width 1037 height 590
click at [1021, 70] on icon "button" at bounding box center [1020, 72] width 12 height 12
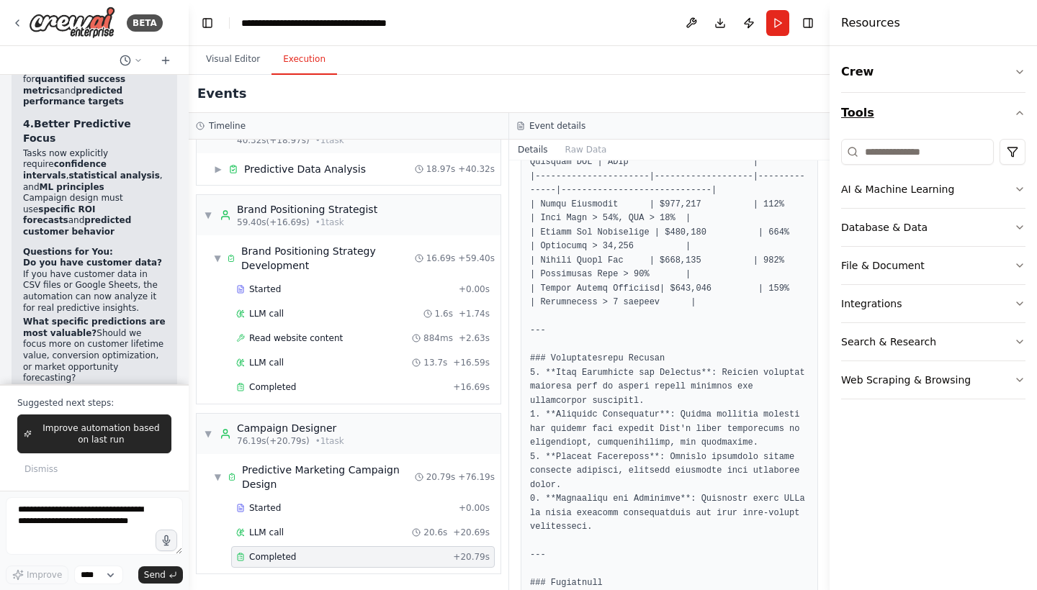
click at [1019, 112] on icon "button" at bounding box center [1020, 113] width 6 height 3
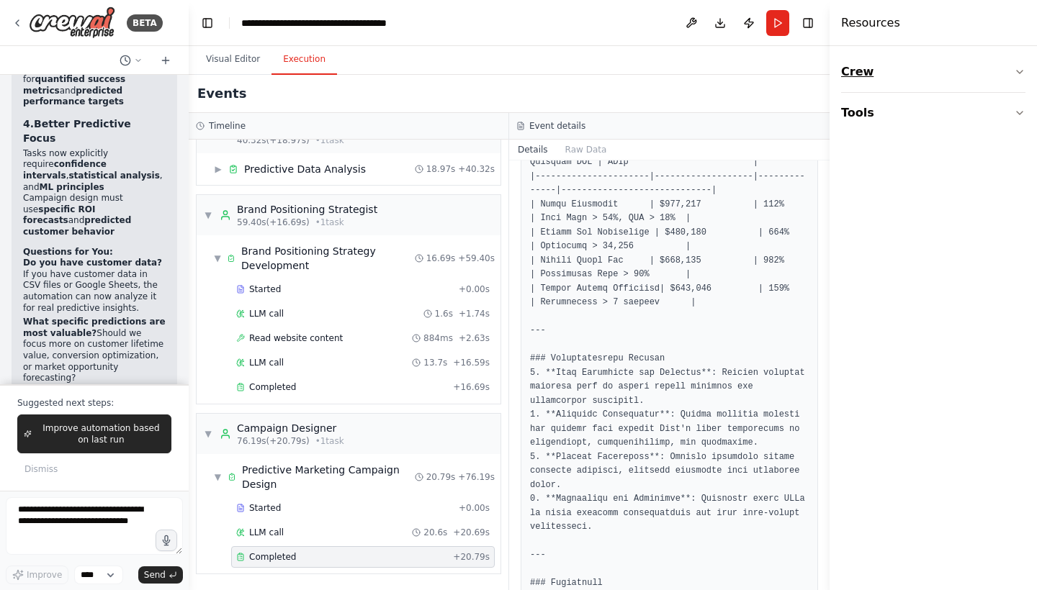
scroll to position [357, 0]
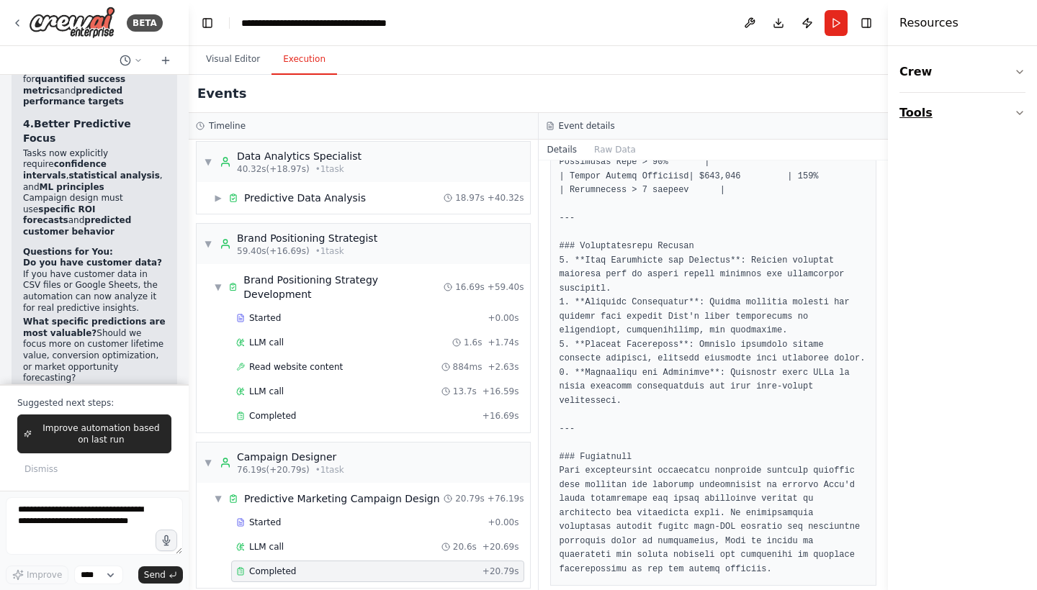
drag, startPoint x: 831, startPoint y: 58, endPoint x: 988, endPoint y: 96, distance: 161.7
click at [988, 96] on div "Resources Crew Tools" at bounding box center [962, 295] width 149 height 590
drag, startPoint x: 884, startPoint y: 524, endPoint x: 886, endPoint y: 585, distance: 60.5
click at [886, 585] on button "Toggle Sidebar" at bounding box center [888, 295] width 12 height 590
click at [884, 500] on button "Toggle Sidebar" at bounding box center [888, 295] width 12 height 590
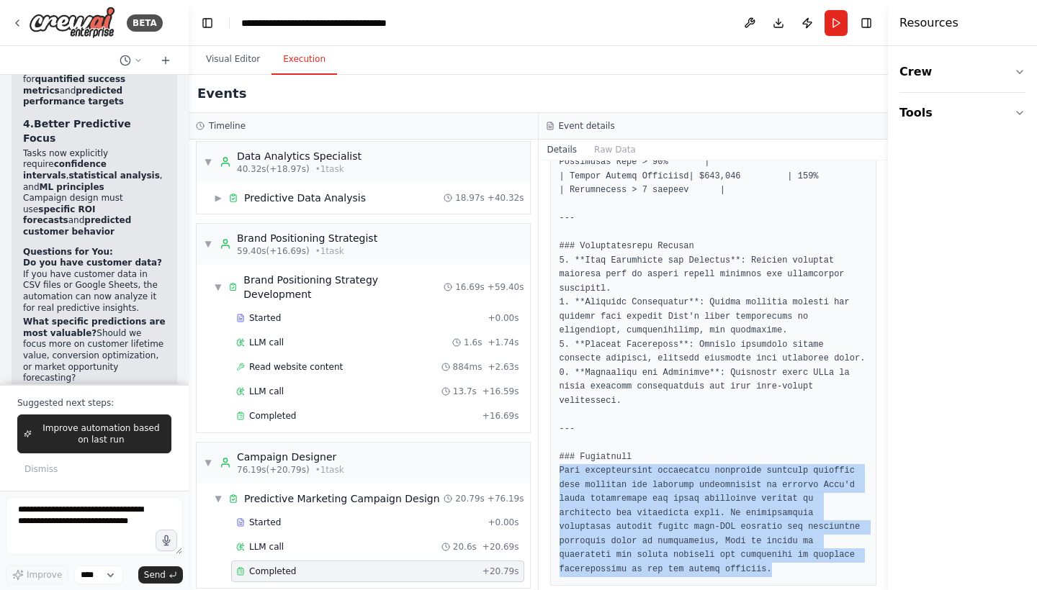
scroll to position [1757, 0]
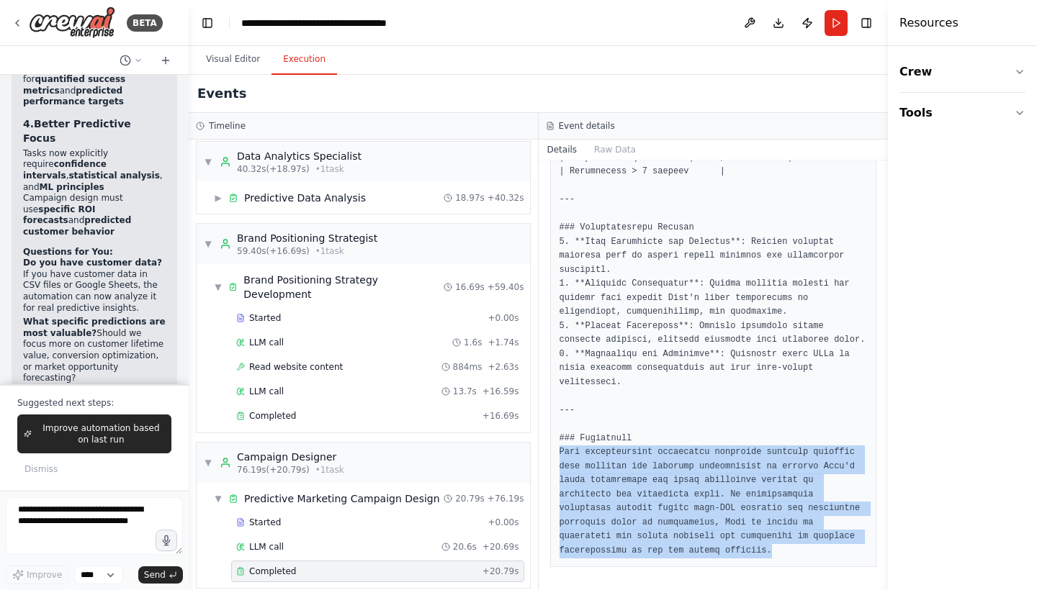
drag, startPoint x: 560, startPoint y: 478, endPoint x: 639, endPoint y: 574, distance: 124.3
click at [639, 574] on div "Completed [DATE] 1:27:59 PM Description Design a comprehensive predictive marke…" at bounding box center [714, 376] width 350 height 430
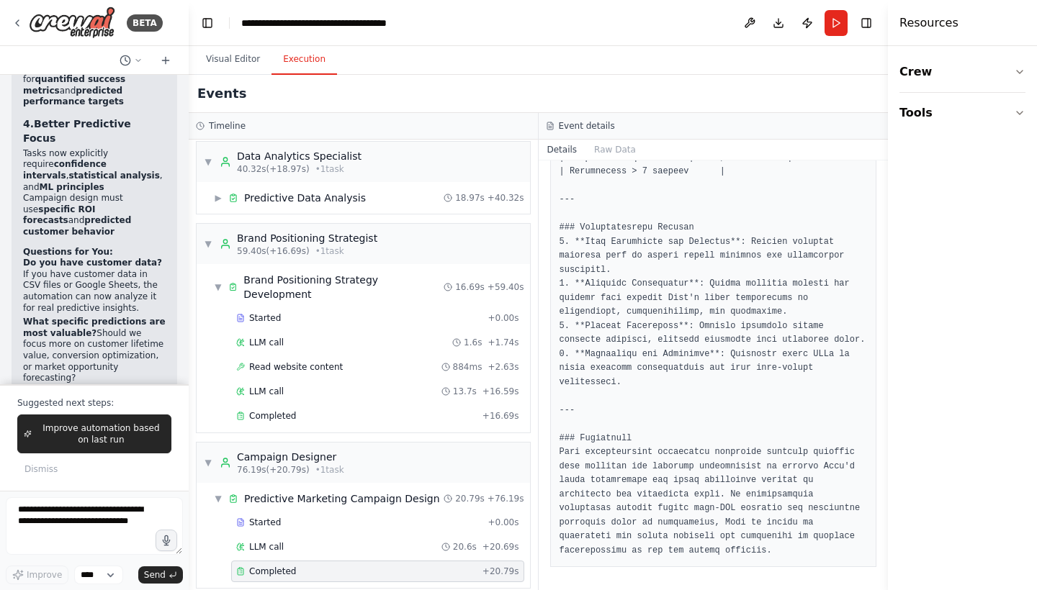
drag, startPoint x: 883, startPoint y: 551, endPoint x: 835, endPoint y: 316, distance: 239.5
click at [835, 315] on div "BETA Predictive Marketing Campaigns Leverage Machine Learning for data-driven, …" at bounding box center [518, 295] width 1037 height 590
drag, startPoint x: 884, startPoint y: 528, endPoint x: 854, endPoint y: 419, distance: 112.9
click at [854, 418] on div "BETA Predictive Marketing Campaigns Leverage Machine Learning for data-driven, …" at bounding box center [518, 295] width 1037 height 590
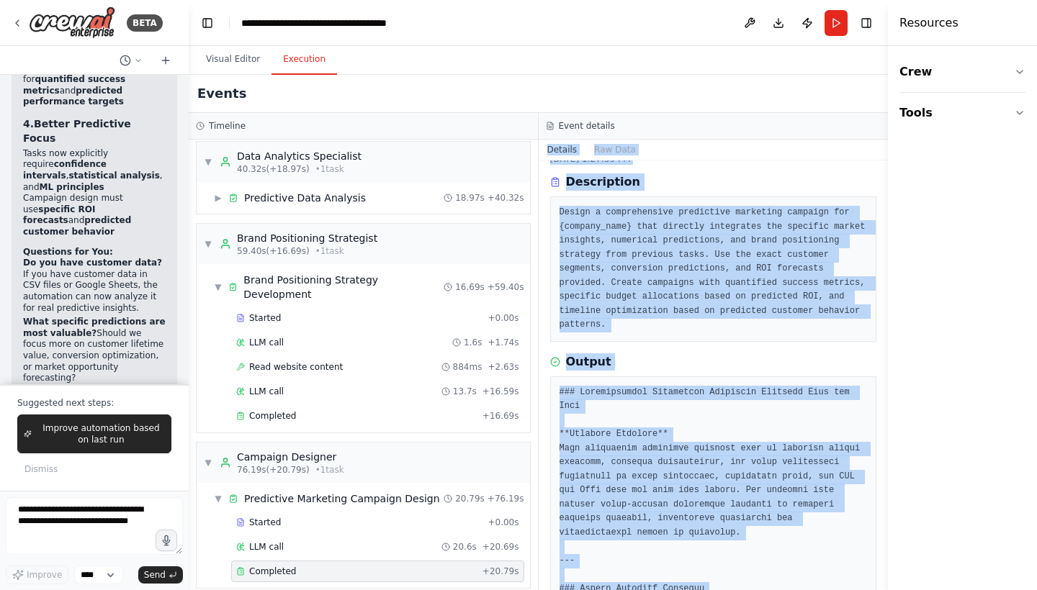
scroll to position [0, 0]
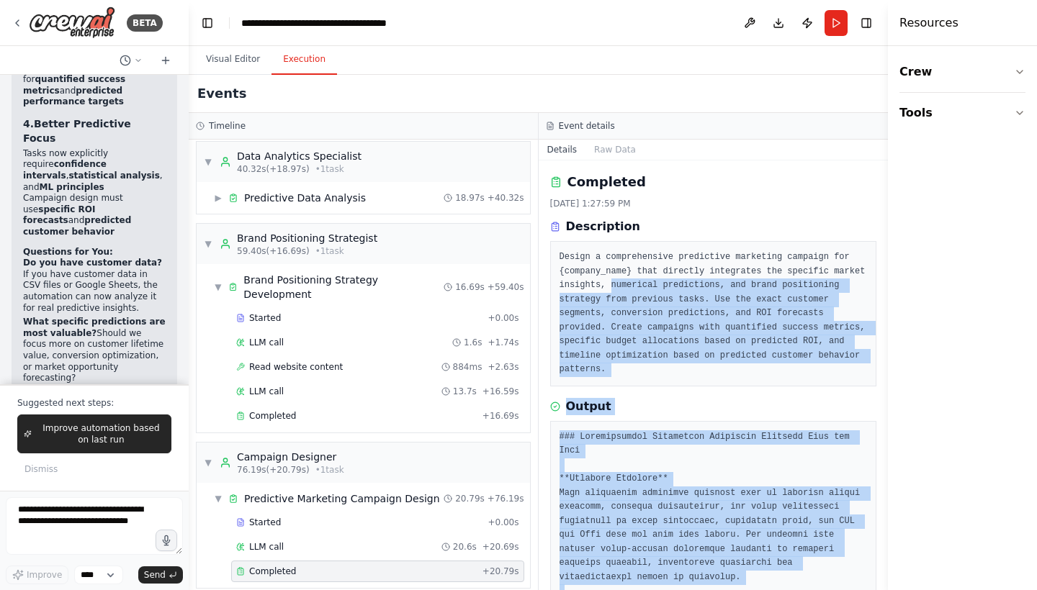
drag, startPoint x: 761, startPoint y: 462, endPoint x: 698, endPoint y: 292, distance: 180.7
click at [697, 289] on div "Completed [DATE] 1:27:59 PM Description Design a comprehensive predictive marke…" at bounding box center [714, 376] width 350 height 430
click at [667, 401] on div "Output" at bounding box center [713, 406] width 327 height 17
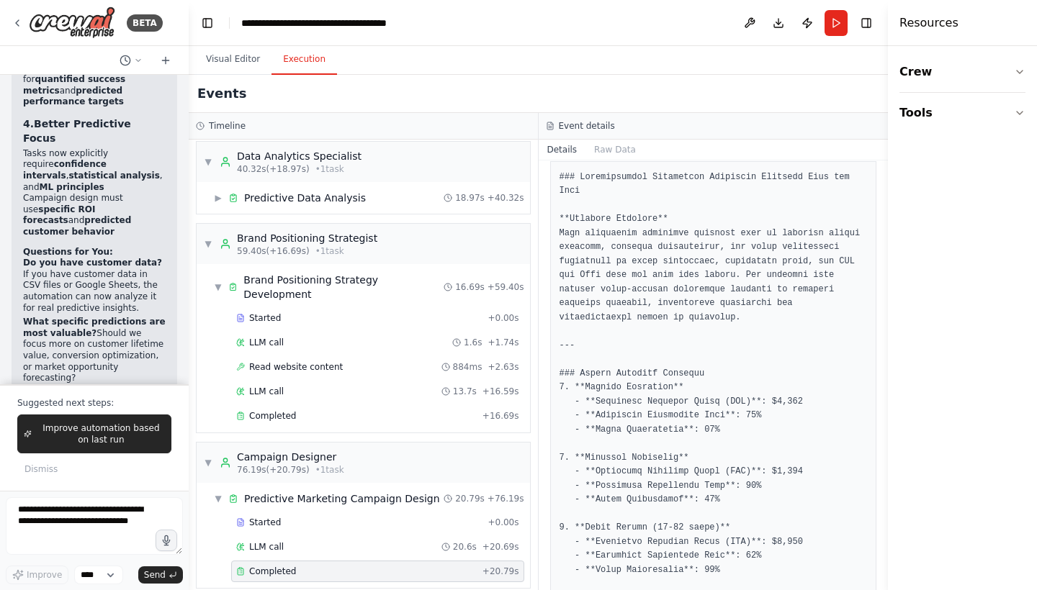
scroll to position [264, 0]
click at [614, 146] on button "Raw Data" at bounding box center [614, 150] width 59 height 20
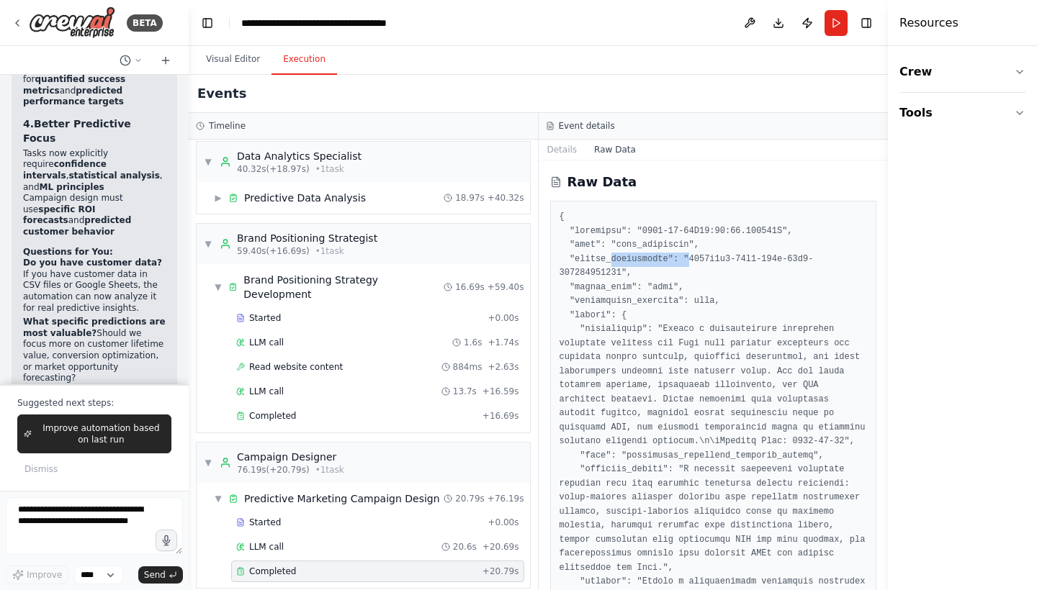
drag, startPoint x: 691, startPoint y: 256, endPoint x: 613, endPoint y: 262, distance: 78.8
click at [562, 144] on button "Details" at bounding box center [563, 150] width 48 height 20
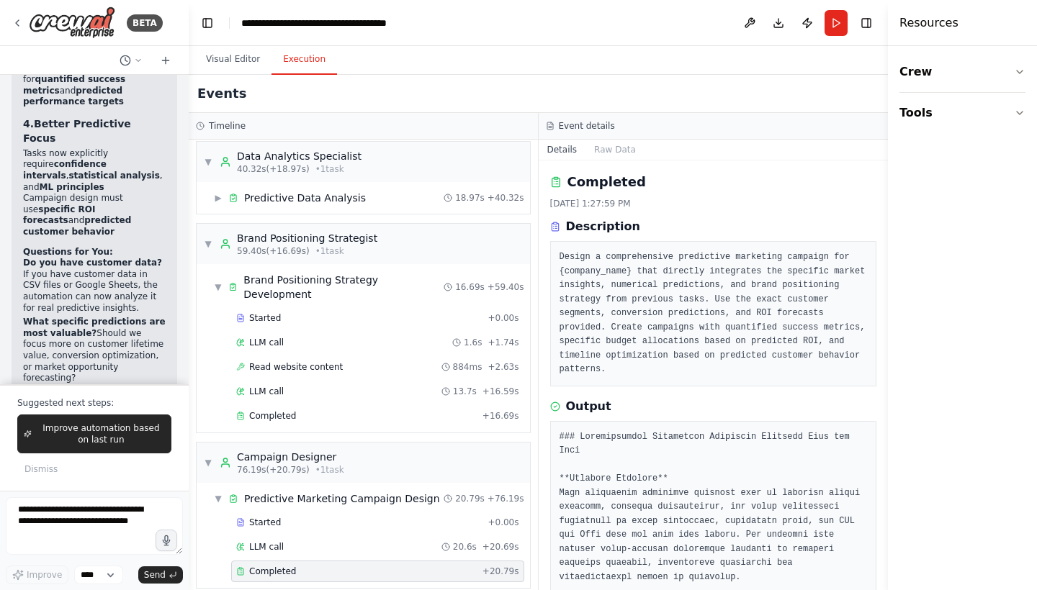
scroll to position [4190, 0]
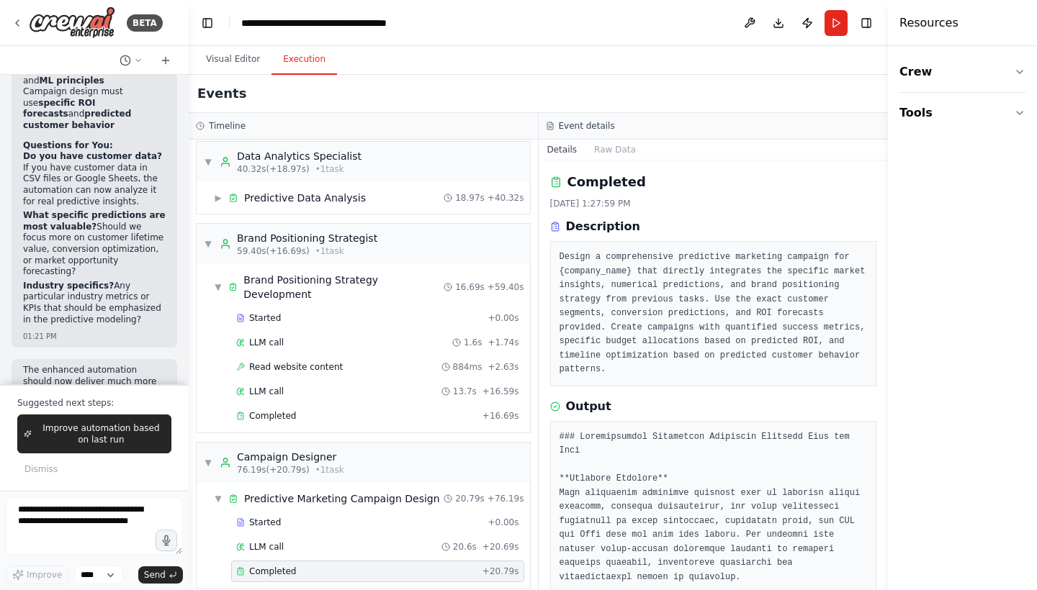
drag, startPoint x: 882, startPoint y: 213, endPoint x: 881, endPoint y: 246, distance: 32.4
click at [881, 246] on div "BETA Predictive Marketing Campaigns Leverage Machine Learning for data-driven, …" at bounding box center [518, 295] width 1037 height 590
drag, startPoint x: 882, startPoint y: 225, endPoint x: 885, endPoint y: 270, distance: 44.7
click at [885, 270] on button "Toggle Sidebar" at bounding box center [888, 295] width 12 height 590
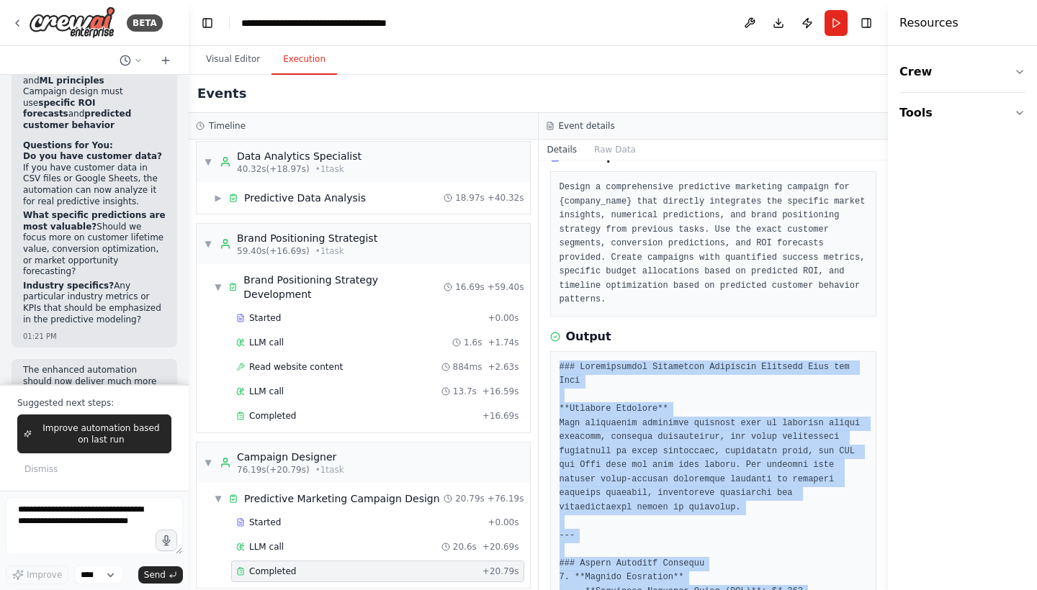
scroll to position [117, 0]
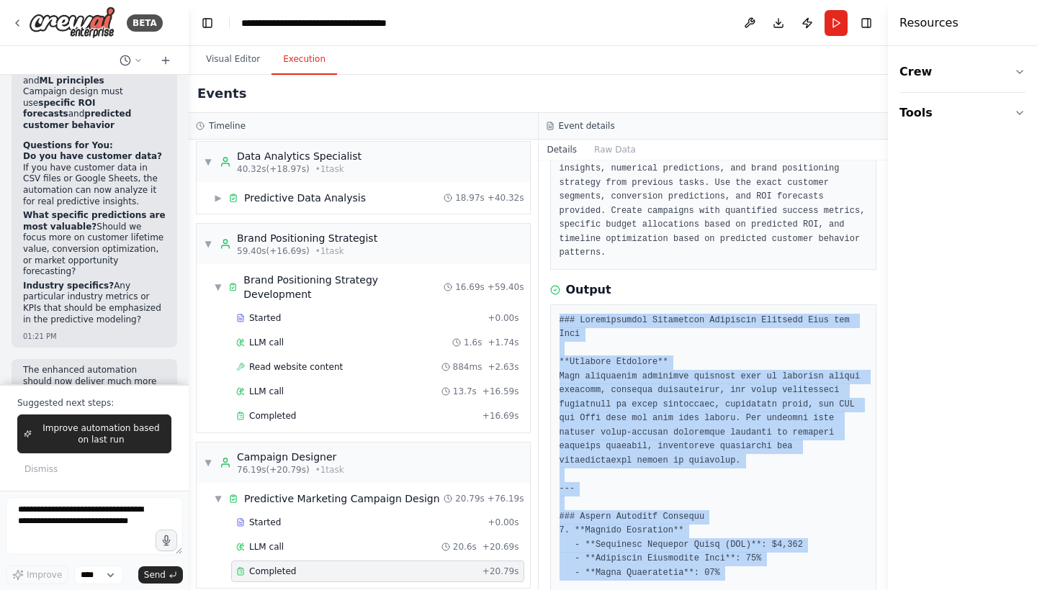
drag, startPoint x: 560, startPoint y: 437, endPoint x: 624, endPoint y: 576, distance: 152.7
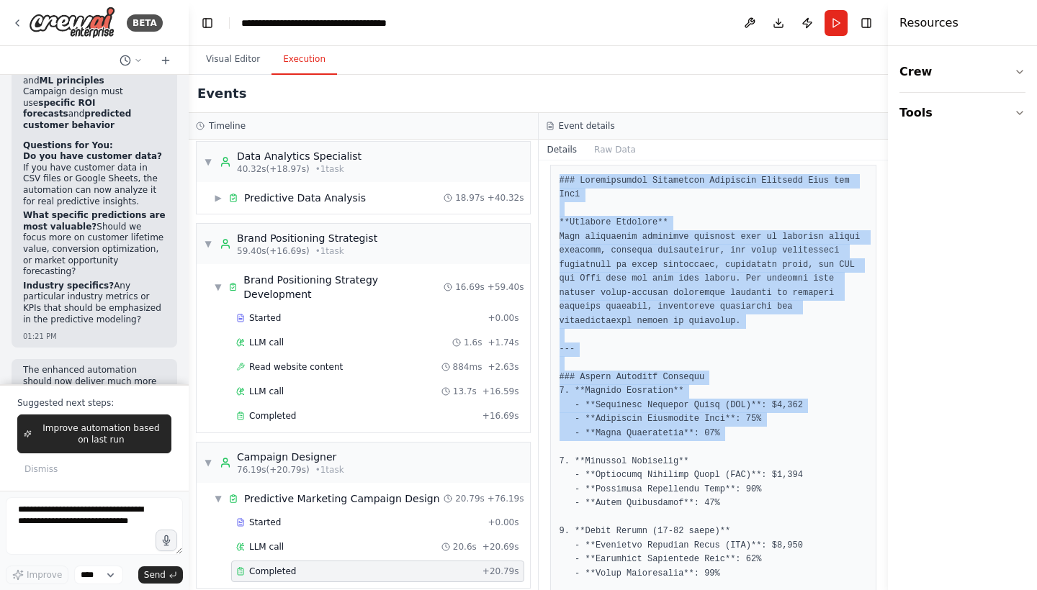
scroll to position [260, 0]
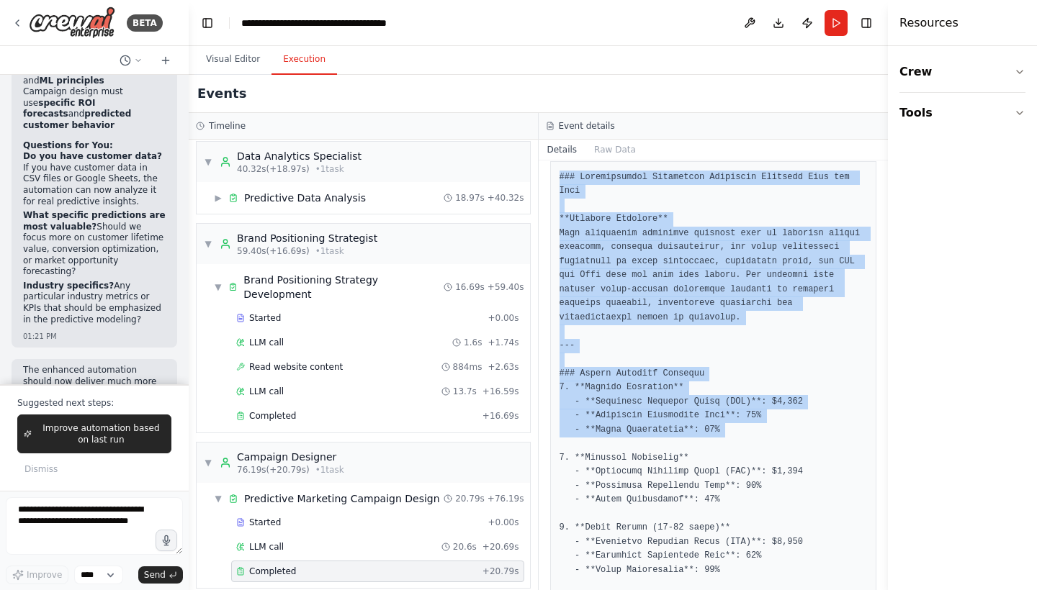
drag, startPoint x: 884, startPoint y: 265, endPoint x: 886, endPoint y: 278, distance: 13.1
click at [886, 281] on button "Toggle Sidebar" at bounding box center [888, 295] width 12 height 590
drag, startPoint x: 884, startPoint y: 246, endPoint x: 881, endPoint y: 269, distance: 23.1
click at [883, 271] on button "Toggle Sidebar" at bounding box center [888, 295] width 12 height 590
drag, startPoint x: 882, startPoint y: 247, endPoint x: 883, endPoint y: 260, distance: 13.0
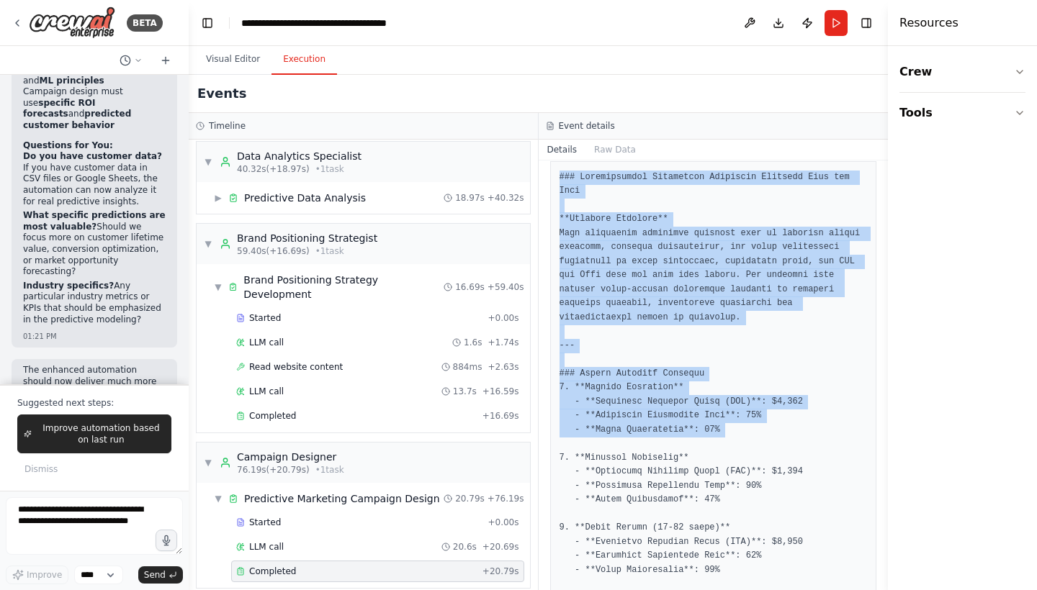
click at [884, 263] on button "Toggle Sidebar" at bounding box center [888, 295] width 12 height 590
drag, startPoint x: 885, startPoint y: 261, endPoint x: 881, endPoint y: 302, distance: 41.2
click at [881, 302] on div "BETA Predictive Marketing Campaigns Leverage Machine Learning for data-driven, …" at bounding box center [518, 295] width 1037 height 590
drag, startPoint x: 884, startPoint y: 285, endPoint x: 879, endPoint y: 320, distance: 34.9
click at [879, 320] on div "BETA Predictive Marketing Campaigns Leverage Machine Learning for data-driven, …" at bounding box center [518, 295] width 1037 height 590
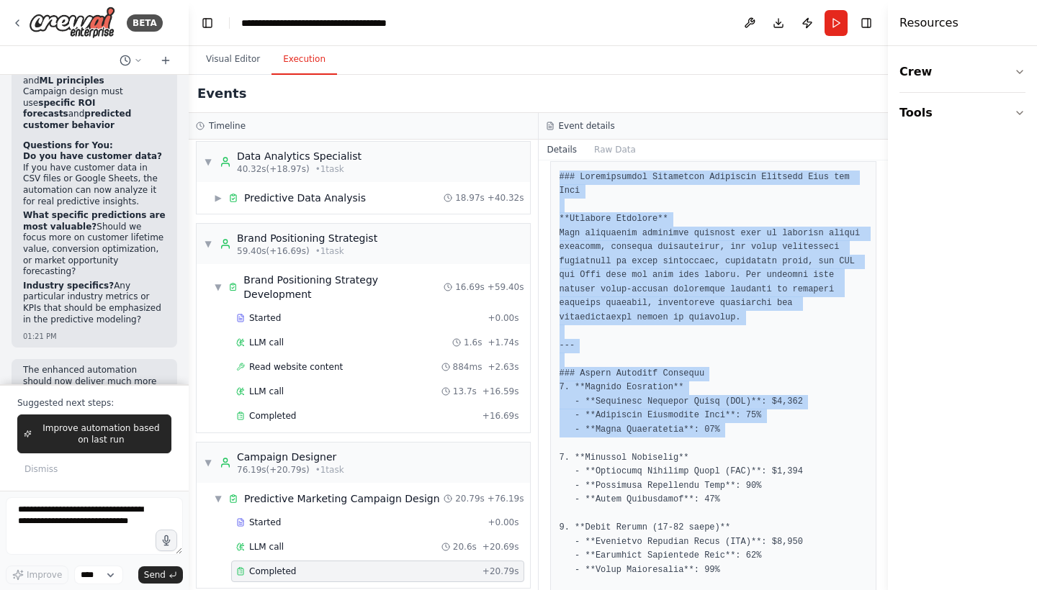
drag, startPoint x: 884, startPoint y: 240, endPoint x: 882, endPoint y: 273, distance: 33.2
click at [882, 273] on button "Toggle Sidebar" at bounding box center [888, 295] width 12 height 590
drag, startPoint x: 886, startPoint y: 264, endPoint x: 886, endPoint y: 284, distance: 20.2
click at [886, 284] on button "Toggle Sidebar" at bounding box center [888, 295] width 12 height 590
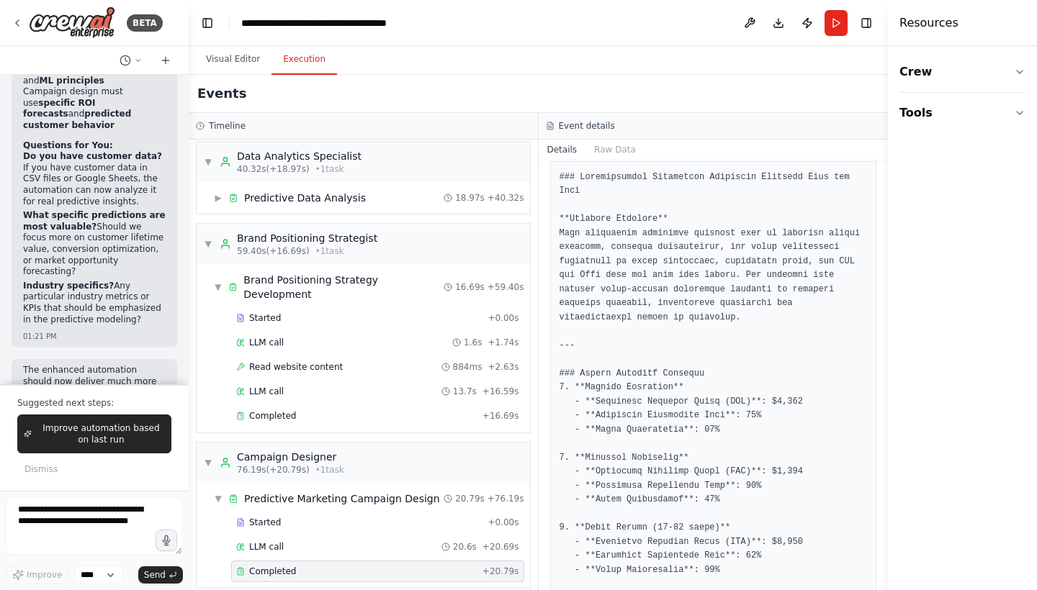
click at [822, 133] on div "Event details" at bounding box center [714, 126] width 350 height 27
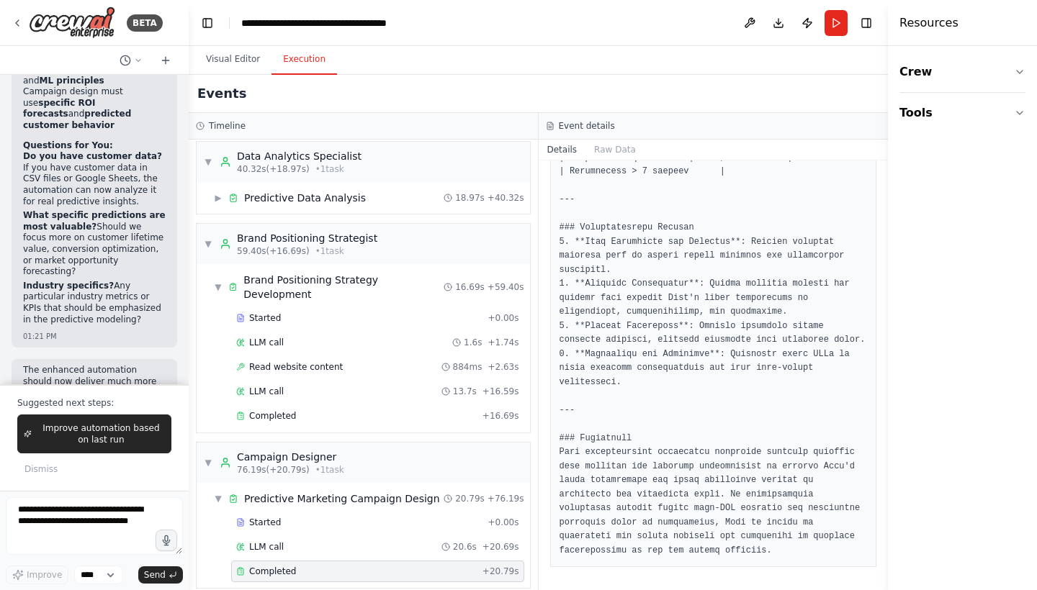
scroll to position [1757, 0]
click at [886, 172] on button "Toggle Sidebar" at bounding box center [888, 295] width 12 height 590
click at [835, 22] on button "Run" at bounding box center [836, 23] width 23 height 26
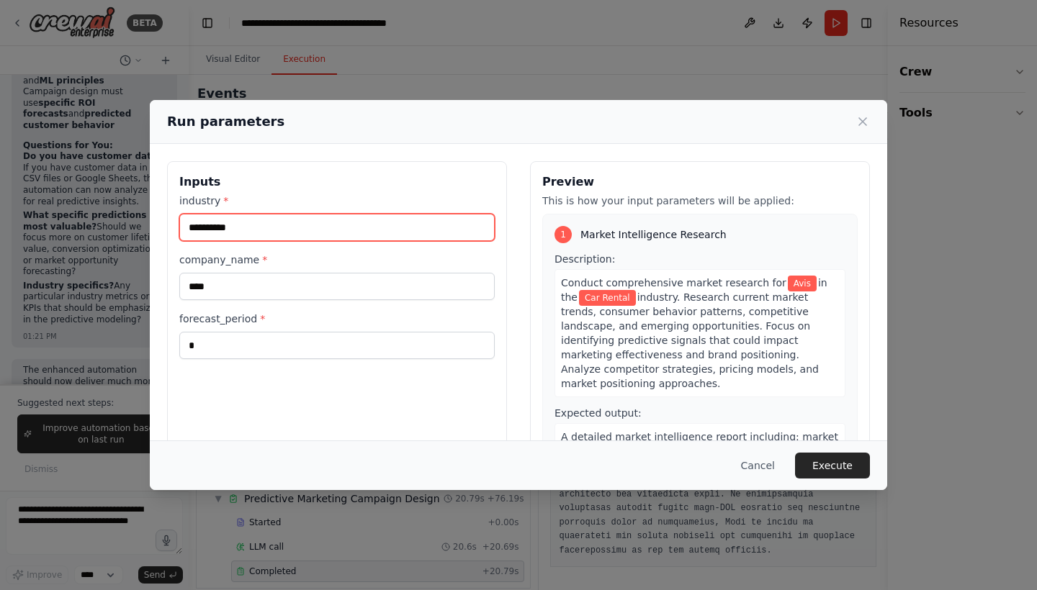
click at [246, 233] on input "**********" at bounding box center [336, 227] width 315 height 27
type input "*"
type input "******"
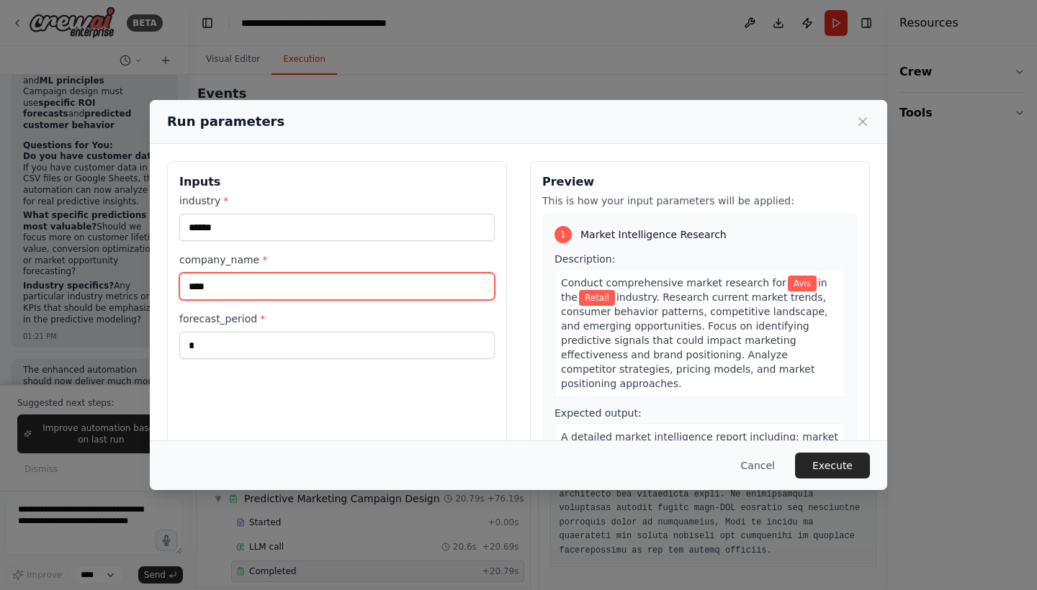
click at [223, 288] on input "****" at bounding box center [336, 286] width 315 height 27
type input "*"
type input "*****"
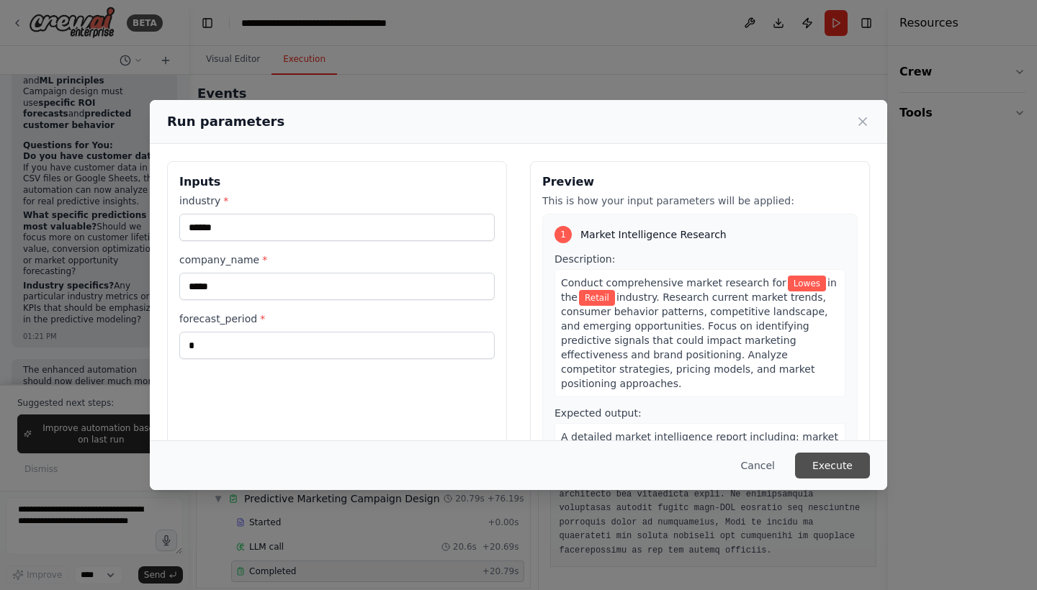
click at [845, 471] on button "Execute" at bounding box center [832, 466] width 75 height 26
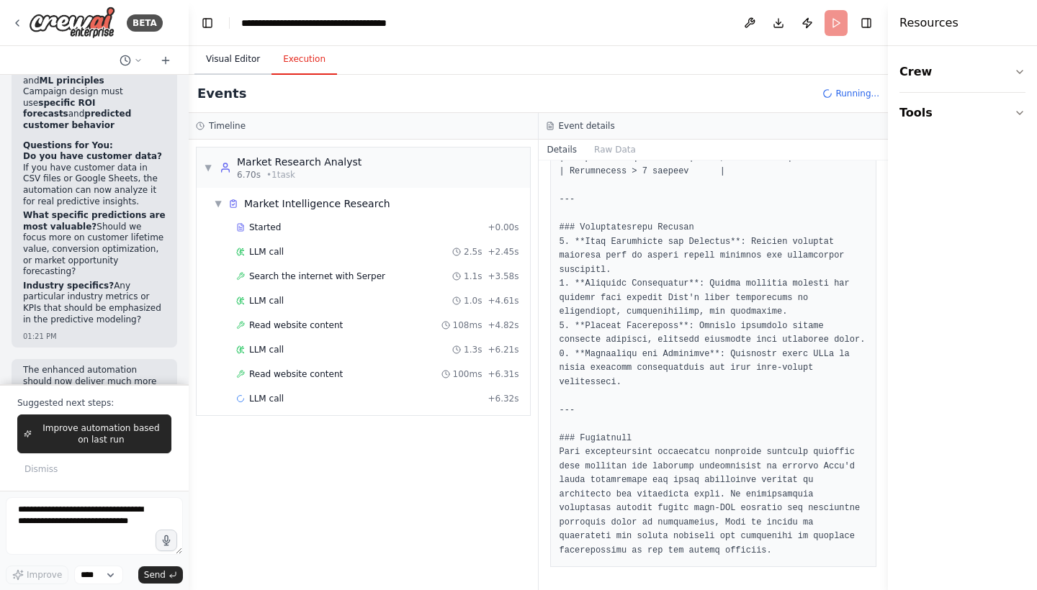
click at [230, 65] on button "Visual Editor" at bounding box center [232, 60] width 77 height 30
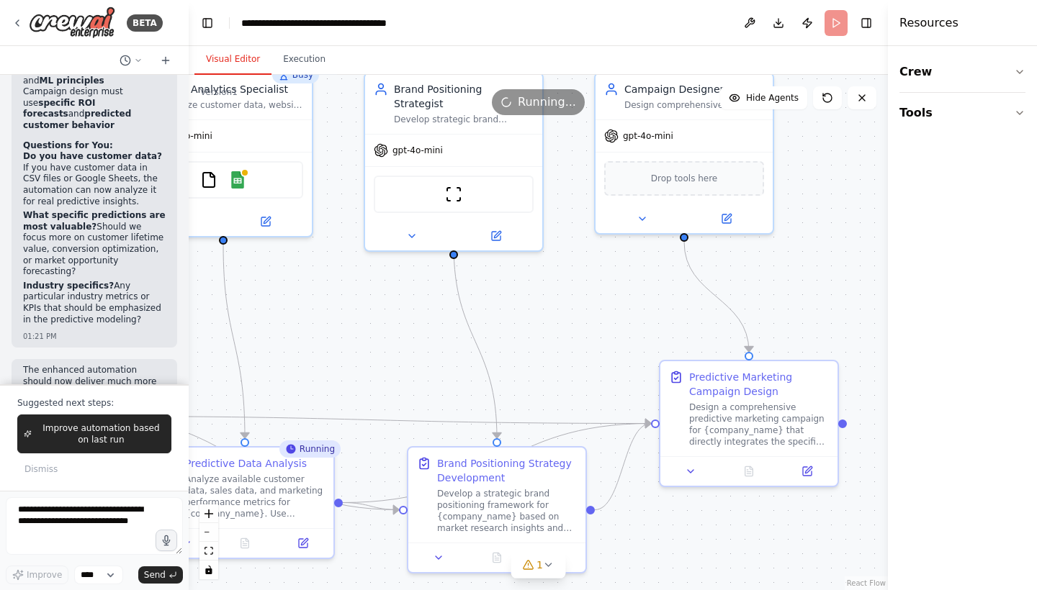
click at [805, 287] on div ".deletable-edge-delete-btn { width: 20px; height: 20px; border: 0px solid #ffff…" at bounding box center [538, 333] width 699 height 516
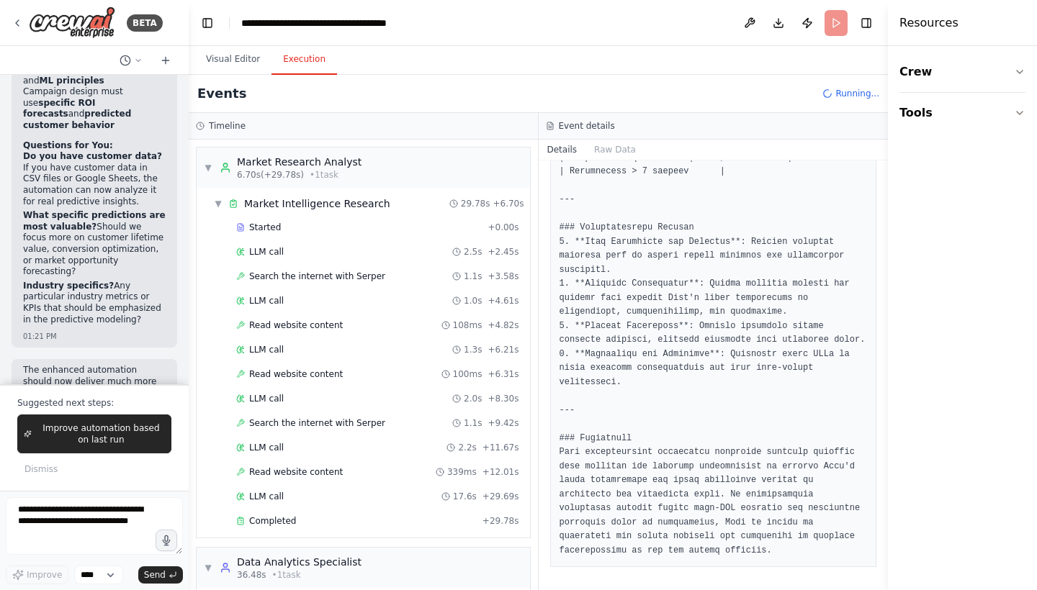
click at [298, 56] on button "Execution" at bounding box center [304, 60] width 66 height 30
